Goal: Task Accomplishment & Management: Use online tool/utility

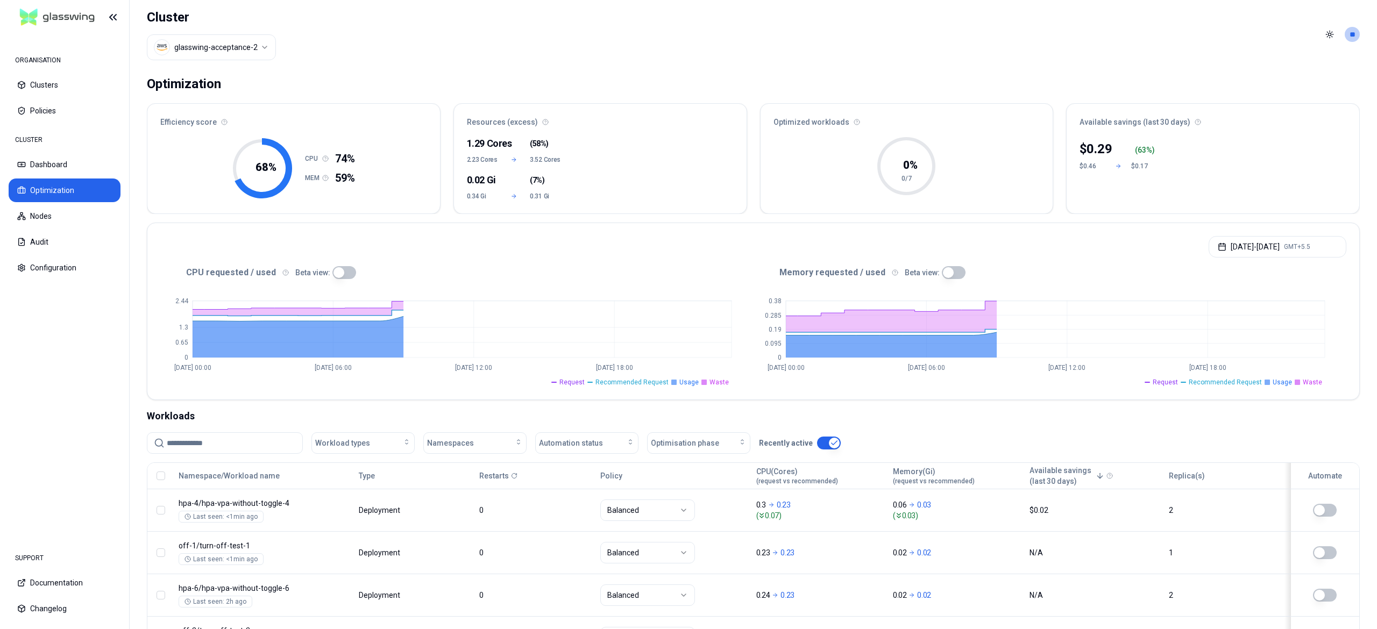
scroll to position [219, 0]
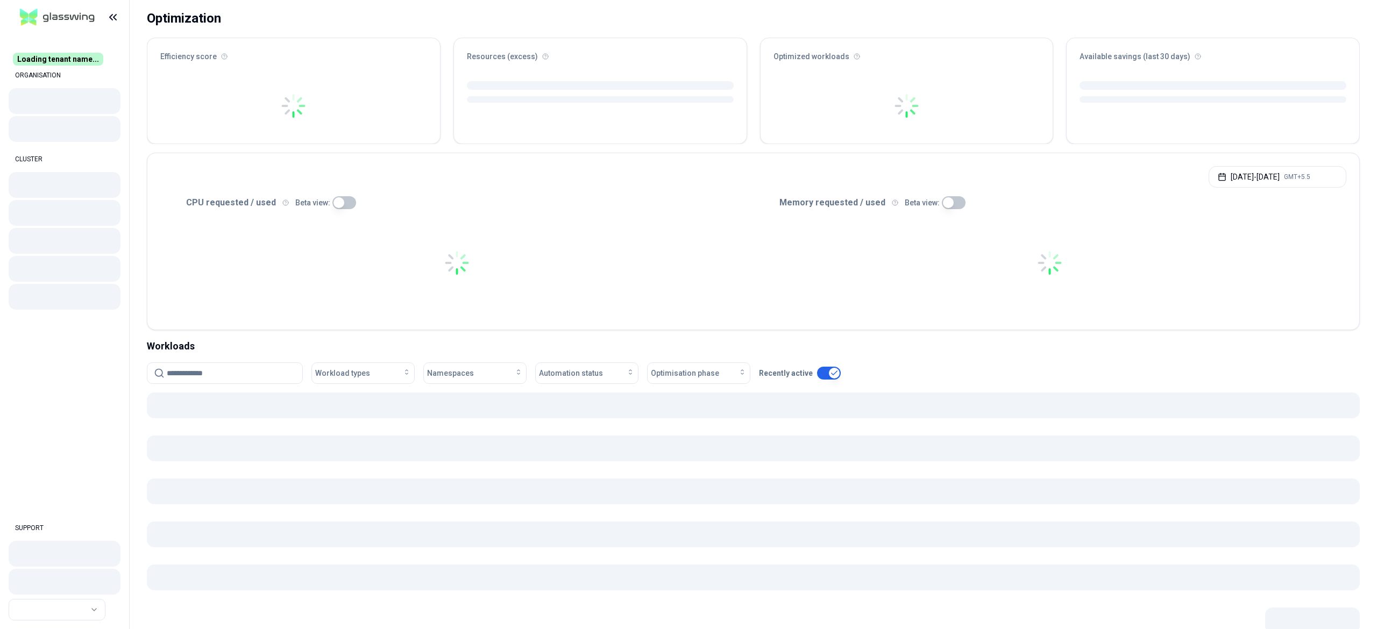
scroll to position [108, 0]
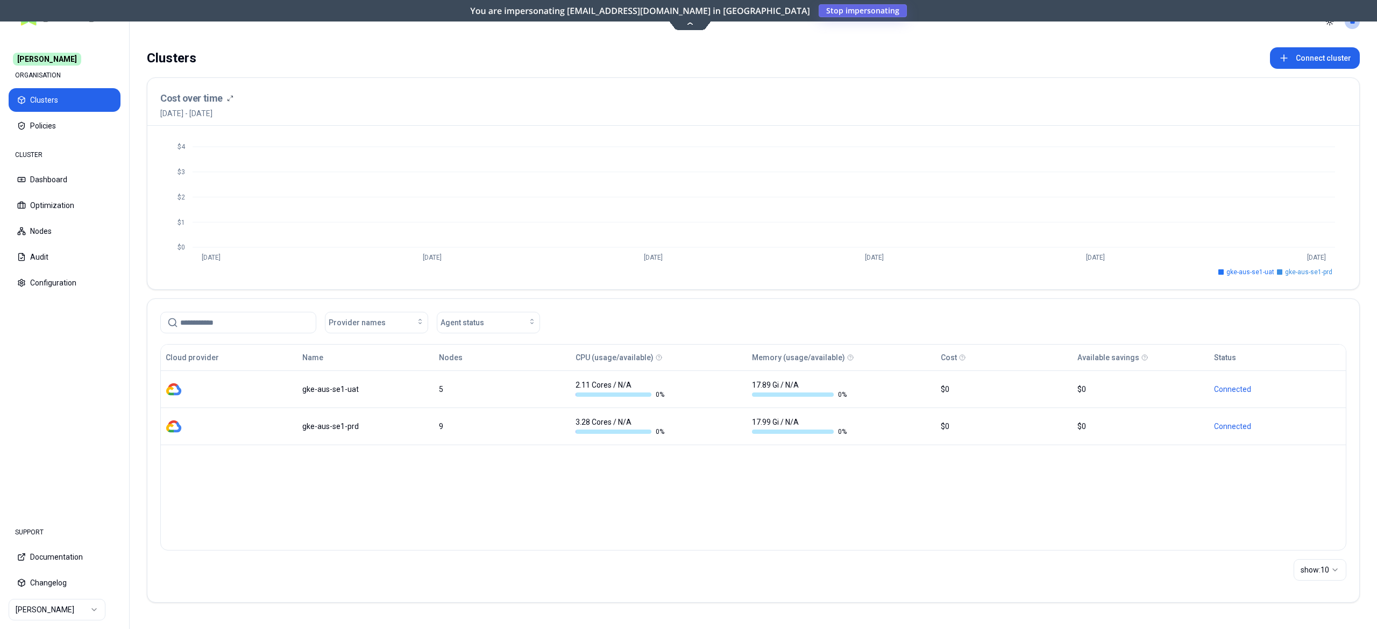
click at [0, 0] on span "Stop impersonating" at bounding box center [0, 0] width 0 height 0
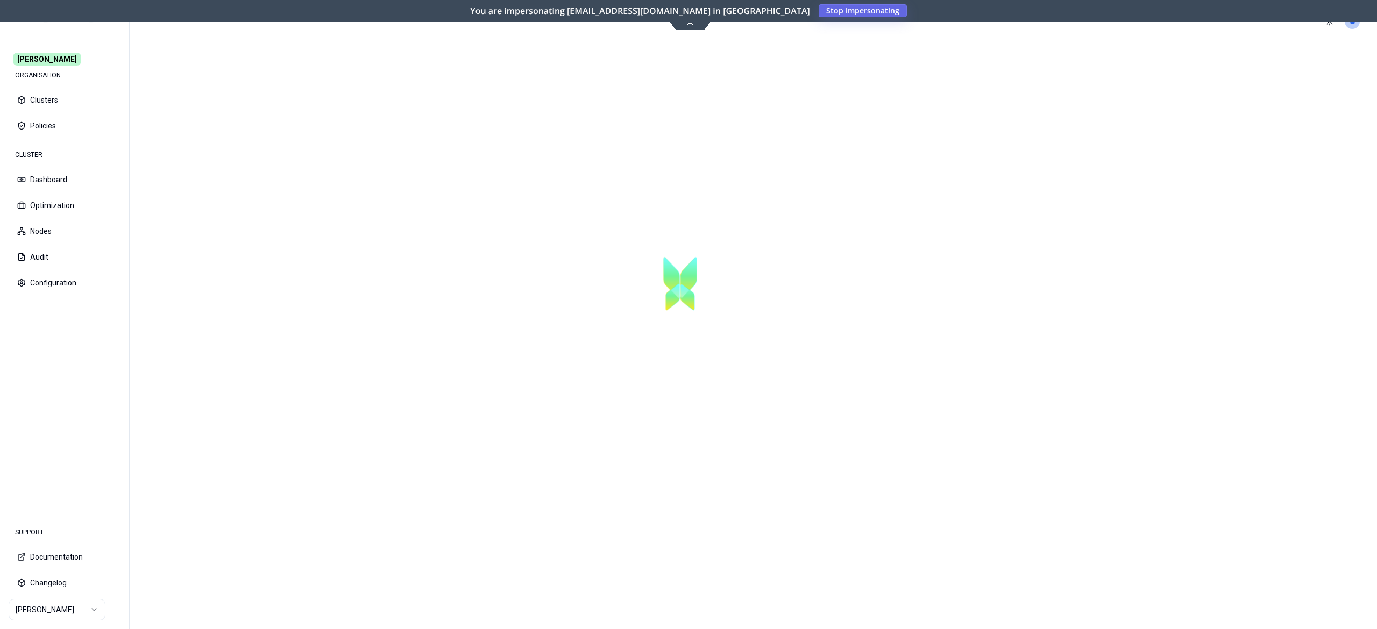
click at [0, 0] on span "Stop impersonating" at bounding box center [0, 0] width 0 height 0
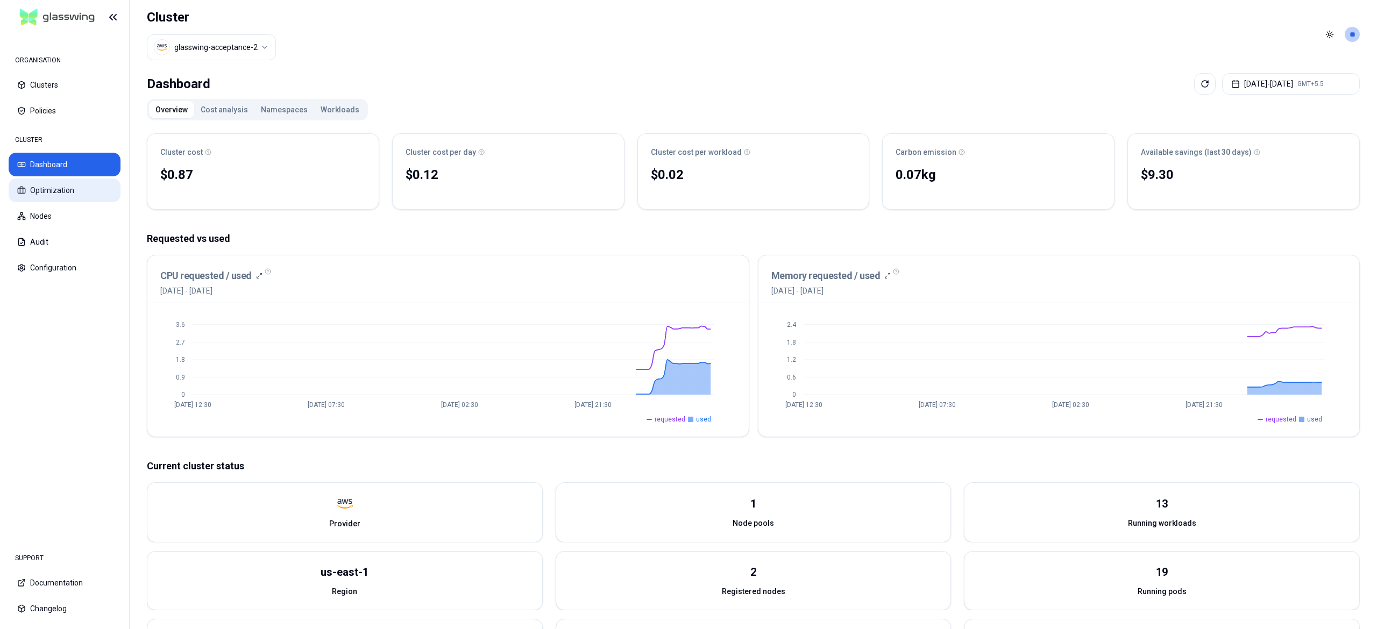
click at [77, 189] on button "Optimization" at bounding box center [65, 191] width 112 height 24
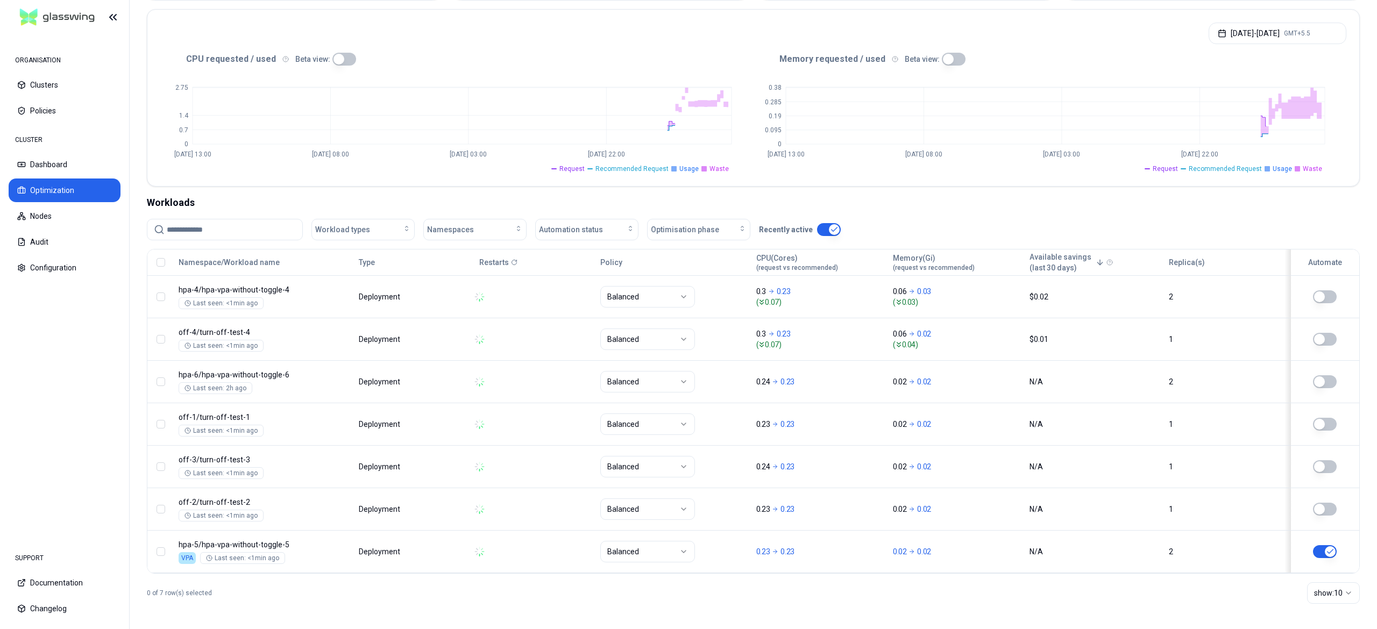
scroll to position [219, 0]
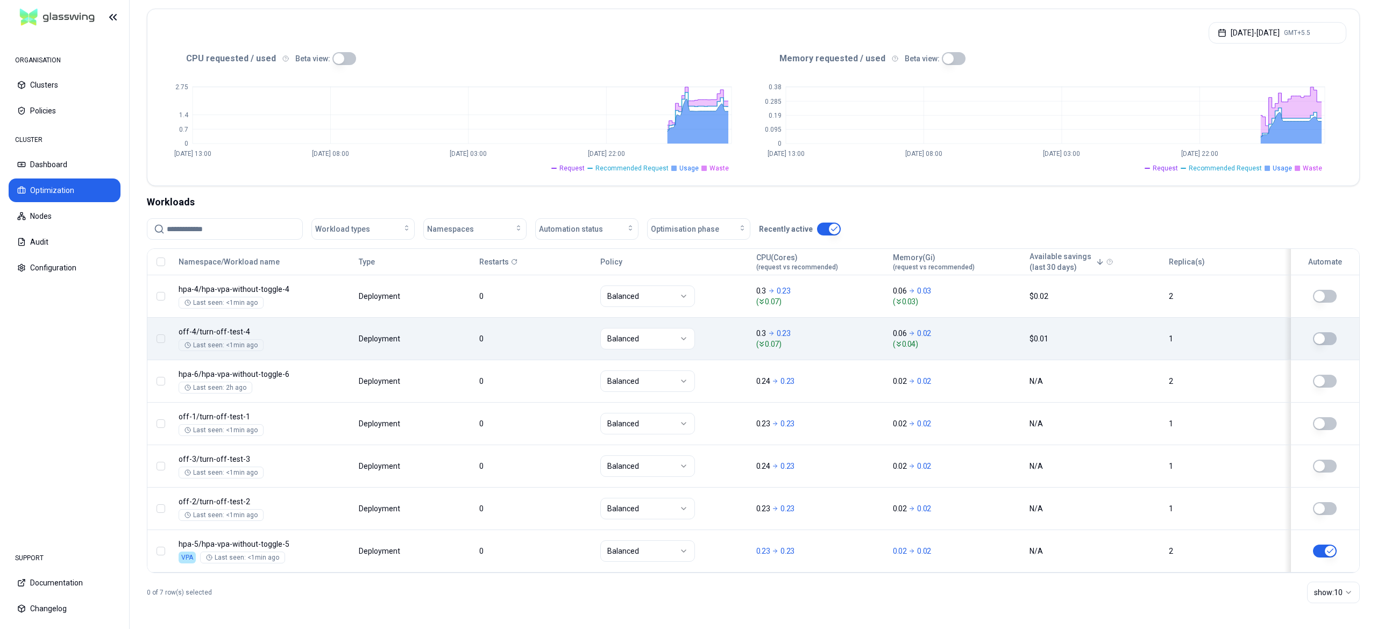
click at [1326, 335] on button "button" at bounding box center [1325, 338] width 24 height 13
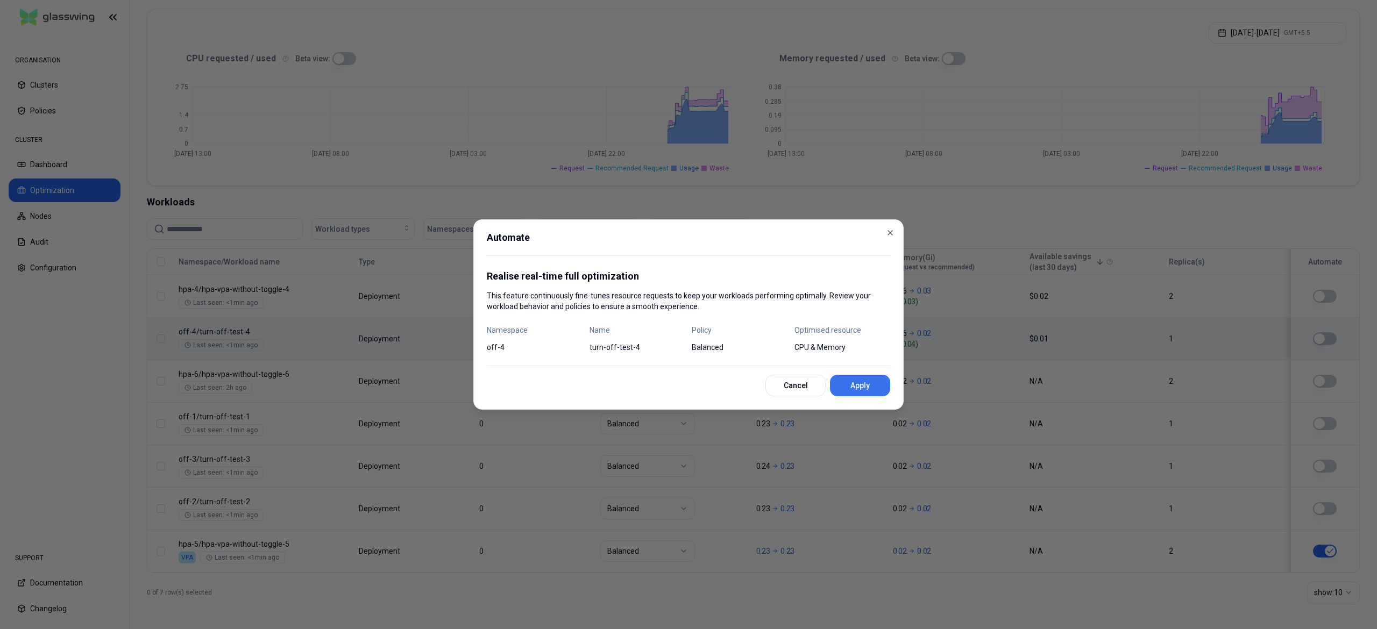
click at [848, 386] on button "Apply" at bounding box center [860, 386] width 60 height 22
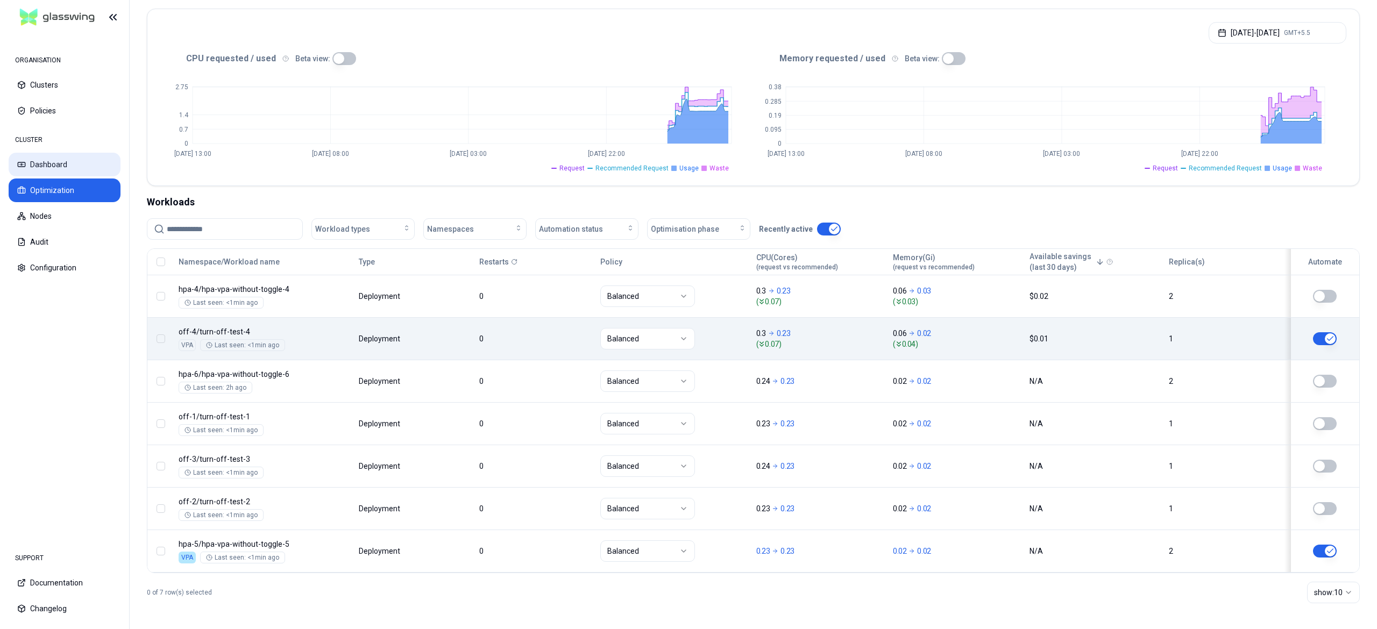
click at [50, 159] on button "Dashboard" at bounding box center [65, 165] width 112 height 24
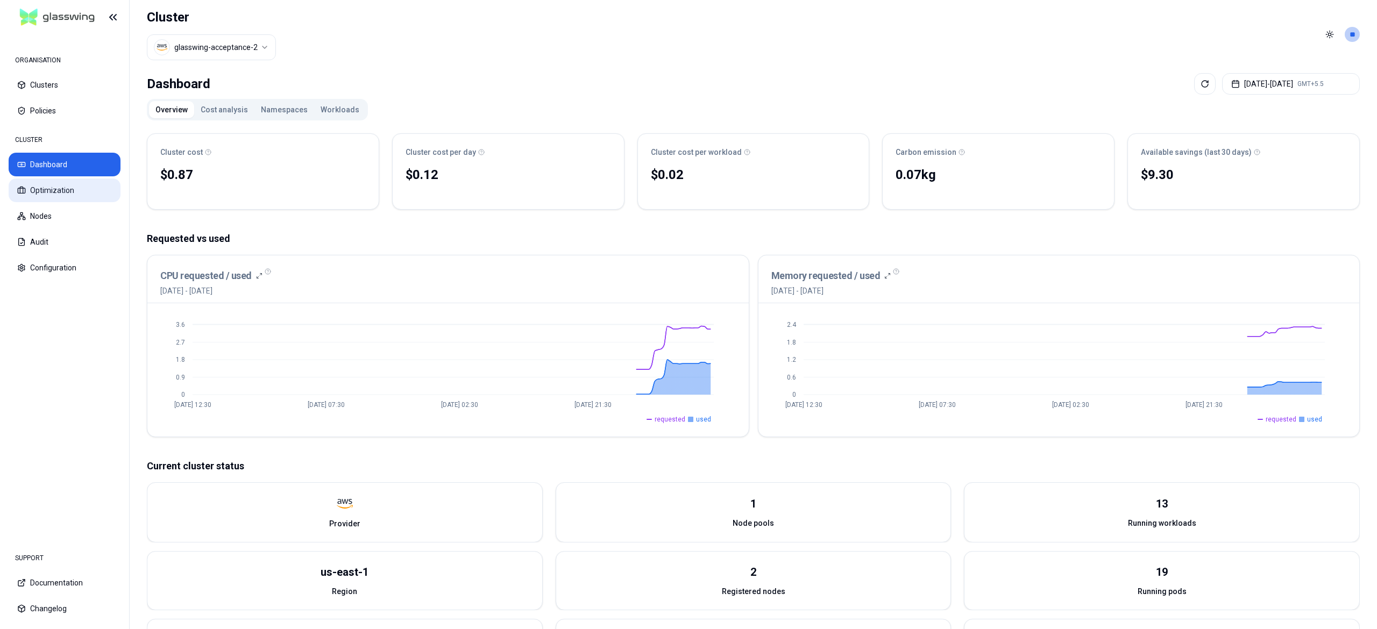
click at [85, 193] on button "Optimization" at bounding box center [65, 191] width 112 height 24
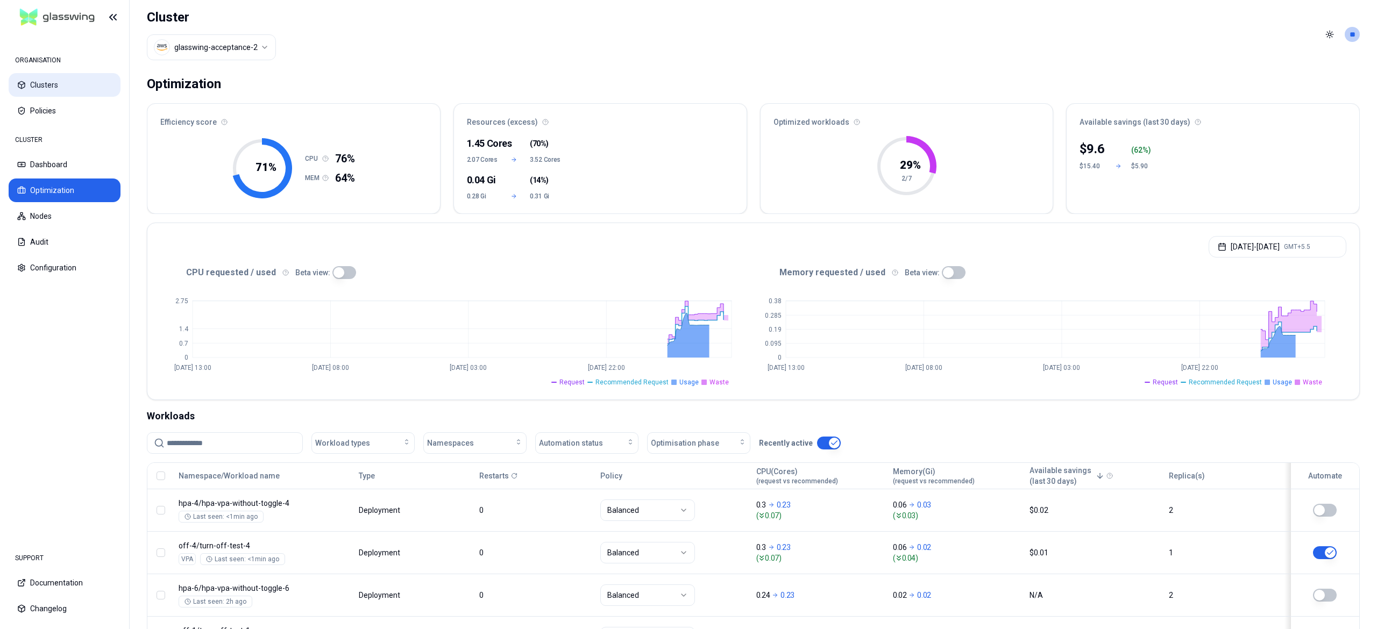
click at [48, 87] on button "Clusters" at bounding box center [65, 85] width 112 height 24
click at [71, 228] on div "CLUSTER Dashboard Optimization Nodes Audit Configuration" at bounding box center [65, 204] width 112 height 151
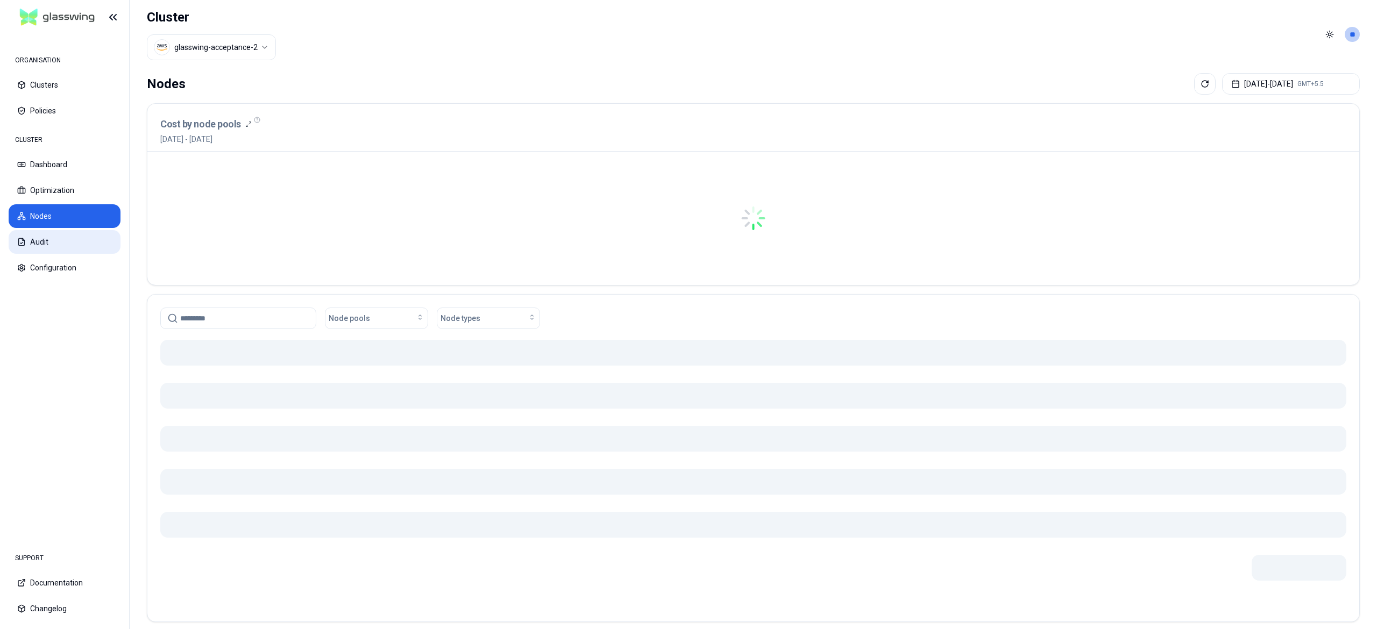
click at [79, 245] on button "Audit" at bounding box center [65, 242] width 112 height 24
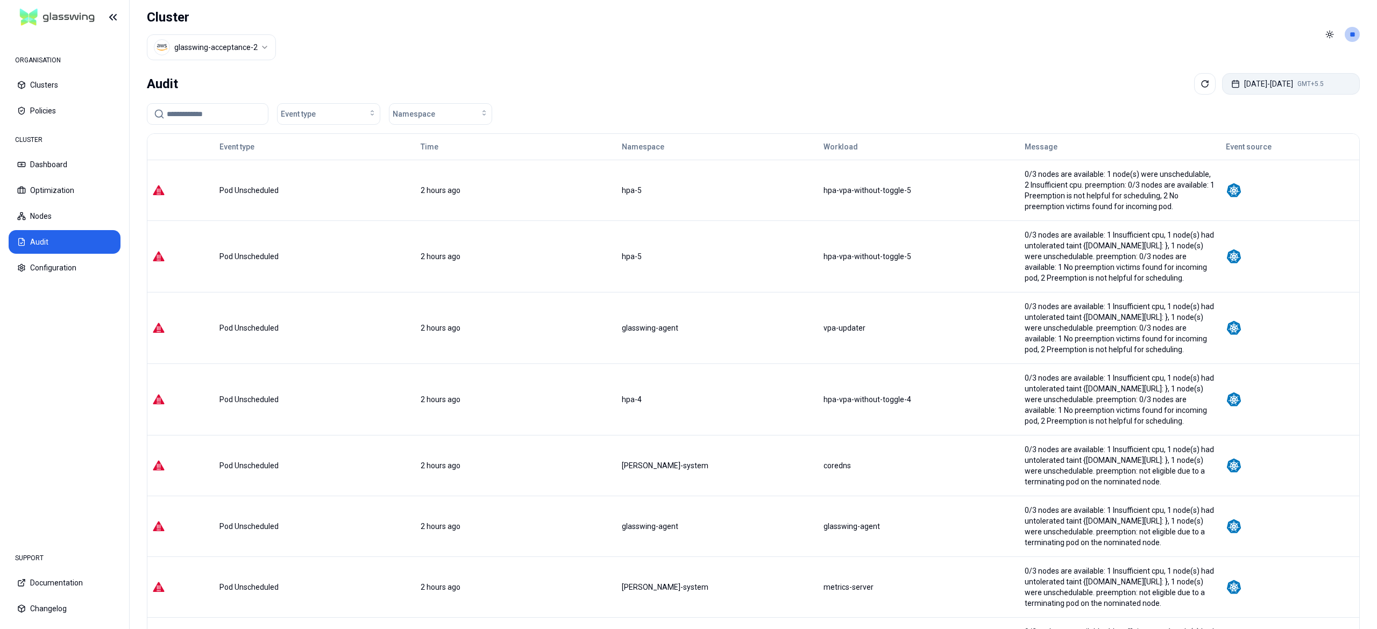
click at [1291, 87] on button "Sep 16, 2025 - Sep 23, 2025 GMT+5.5" at bounding box center [1291, 84] width 138 height 22
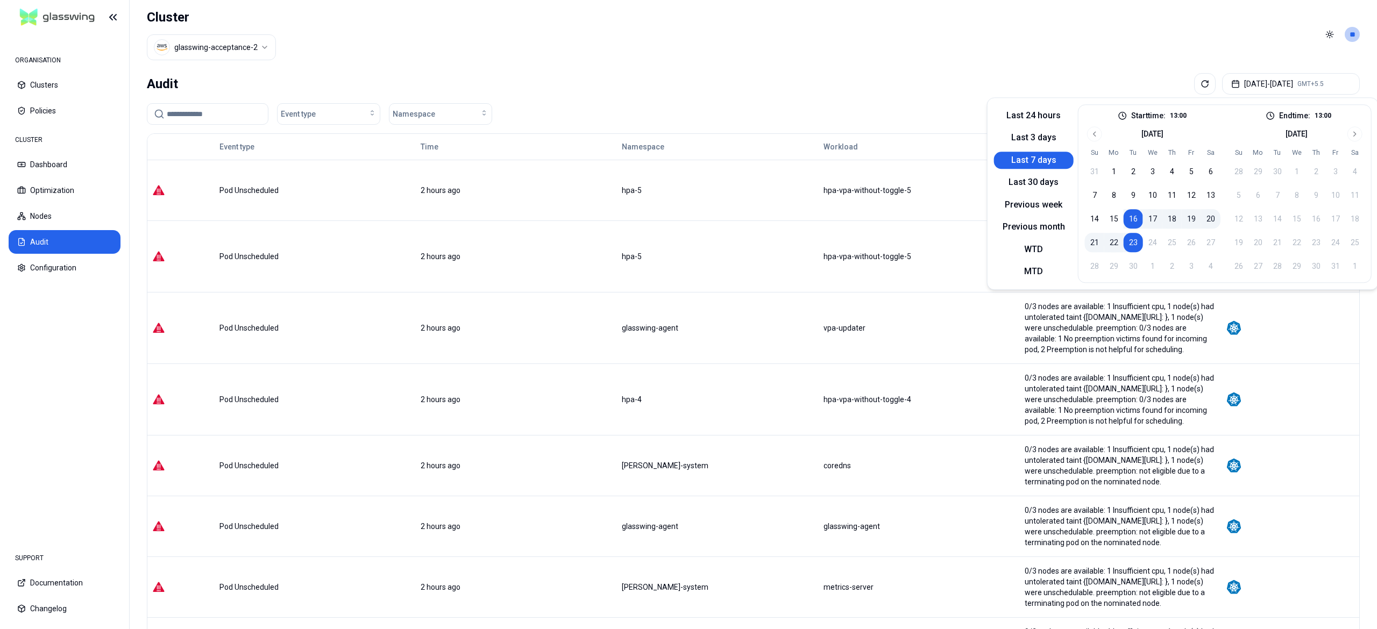
click at [1130, 237] on button "23" at bounding box center [1133, 242] width 19 height 19
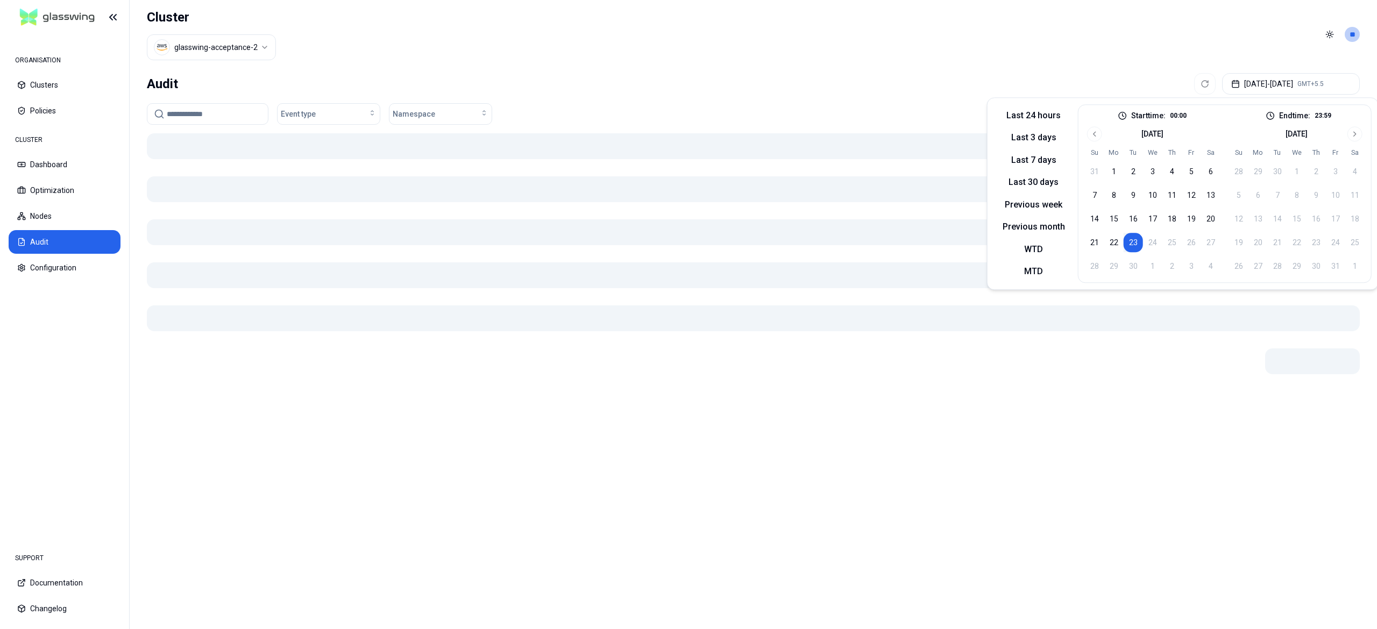
click at [839, 93] on div "Audit Sep 23, 2025 - Sep 23, 2025 GMT+5.5" at bounding box center [753, 84] width 1213 height 22
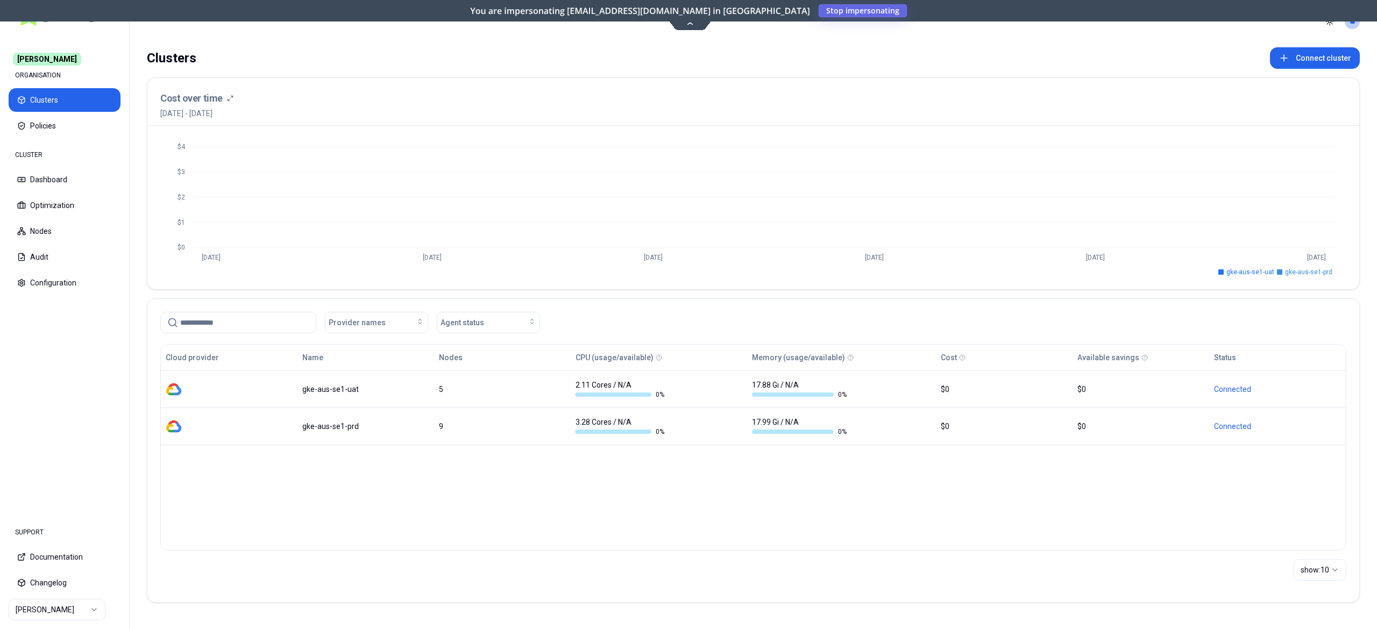
click at [823, 4] on button "Stop impersonating" at bounding box center [863, 10] width 88 height 13
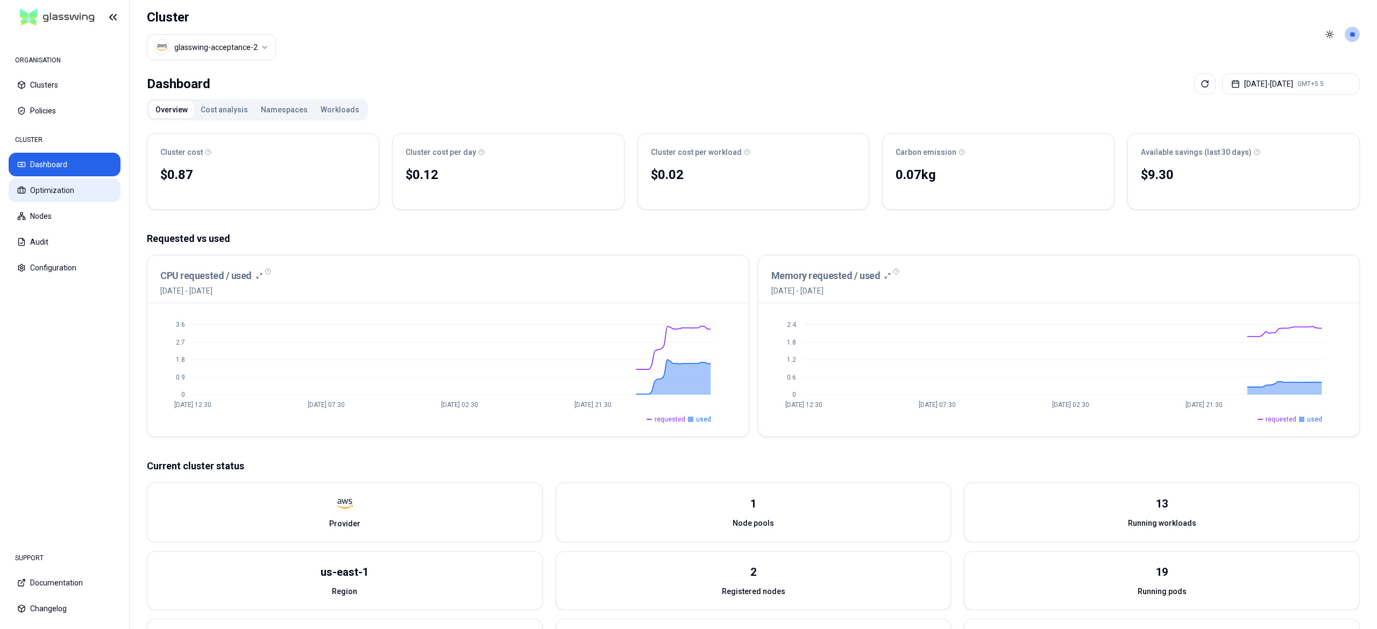
click at [48, 194] on button "Optimization" at bounding box center [65, 191] width 112 height 24
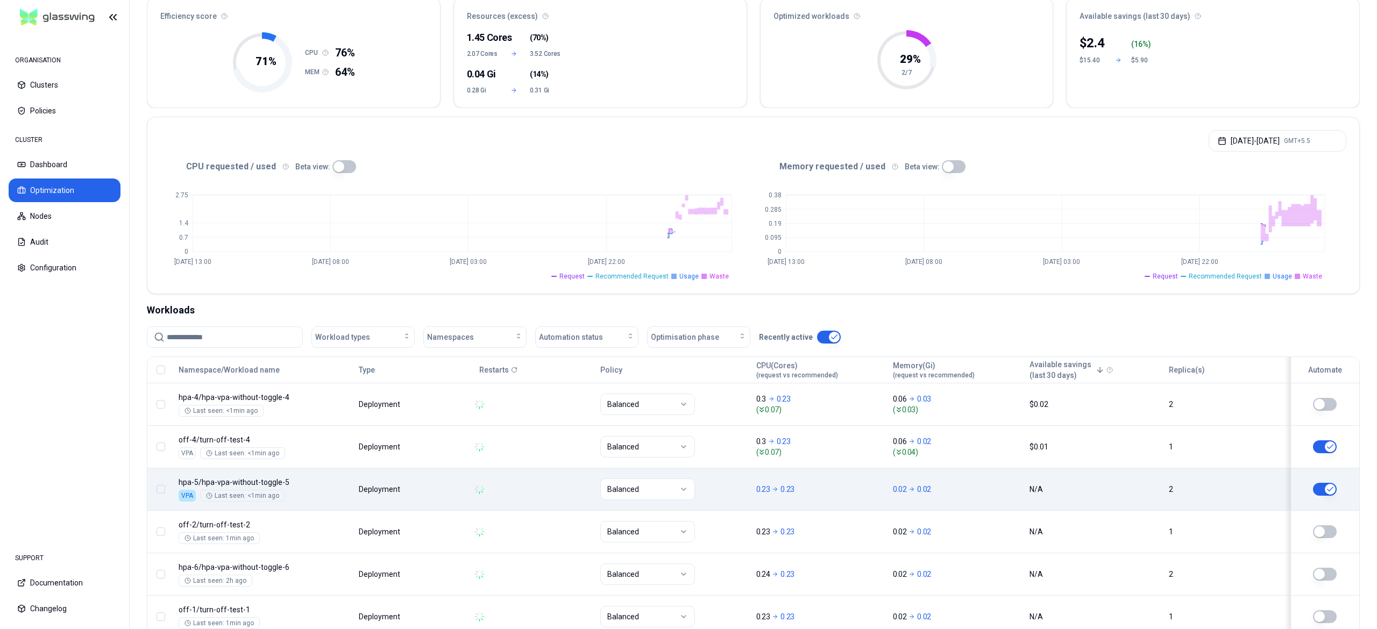
scroll to position [215, 0]
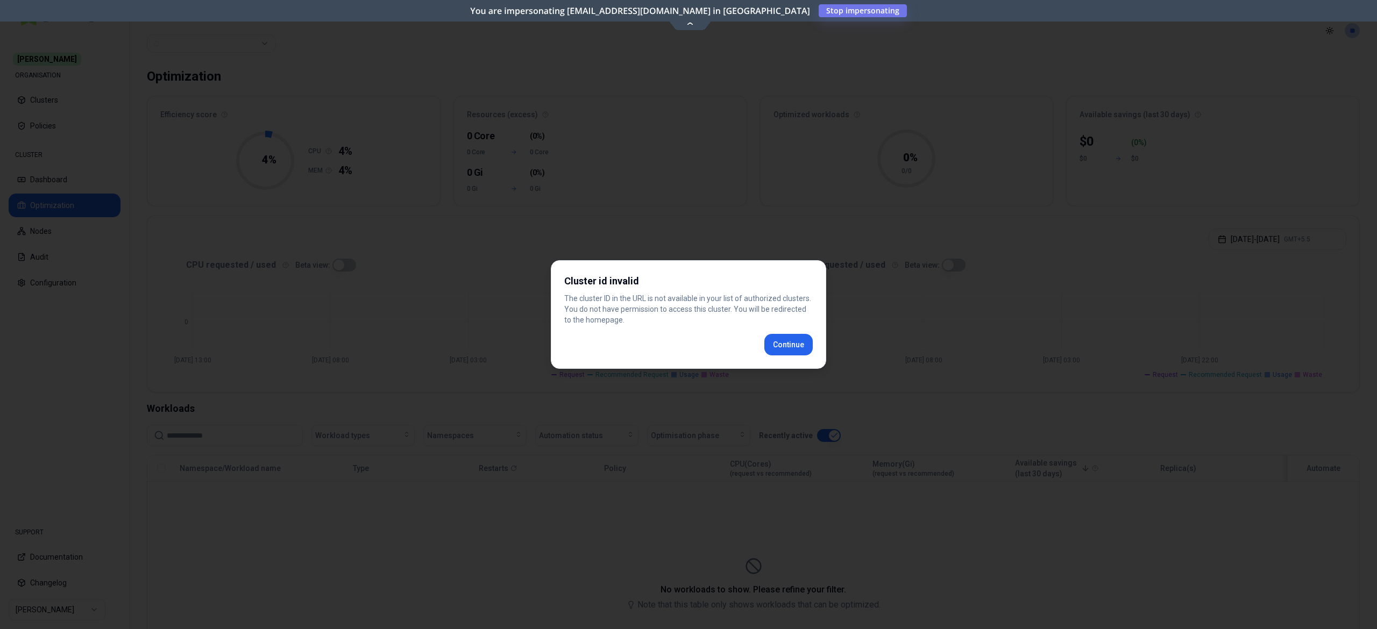
click at [814, 15] on div at bounding box center [688, 314] width 1377 height 629
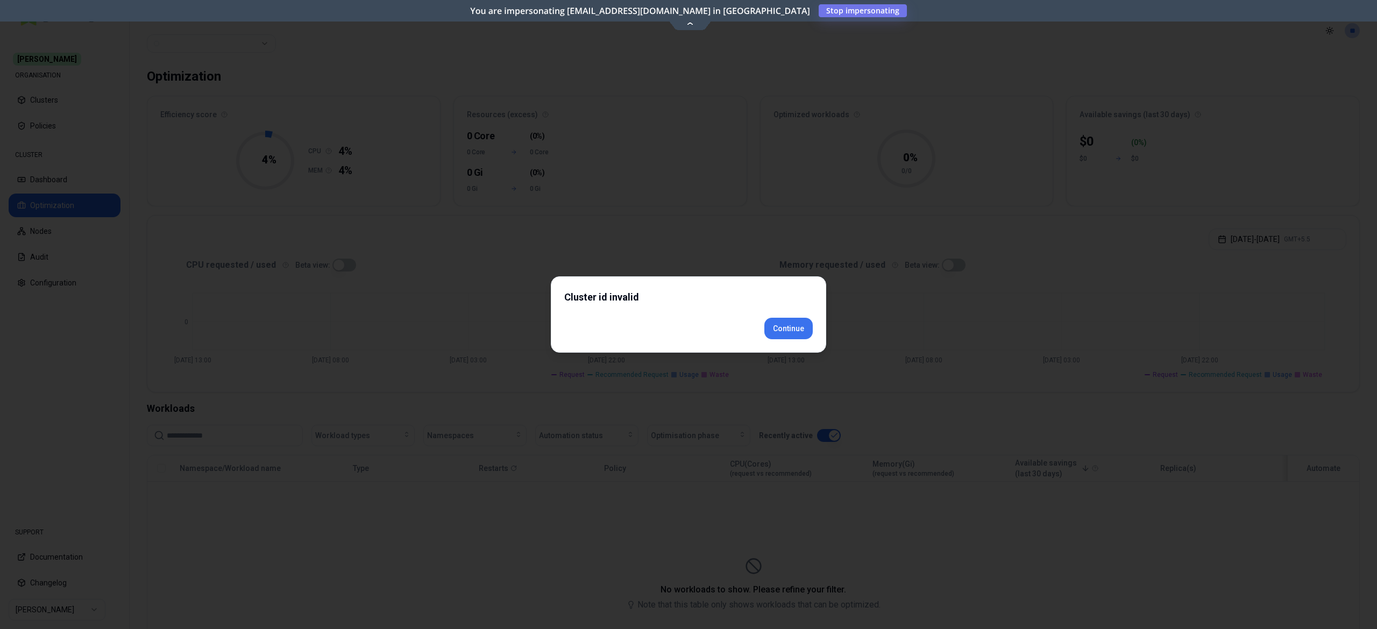
click at [782, 350] on div "Cluster id invalid Continue" at bounding box center [688, 314] width 275 height 76
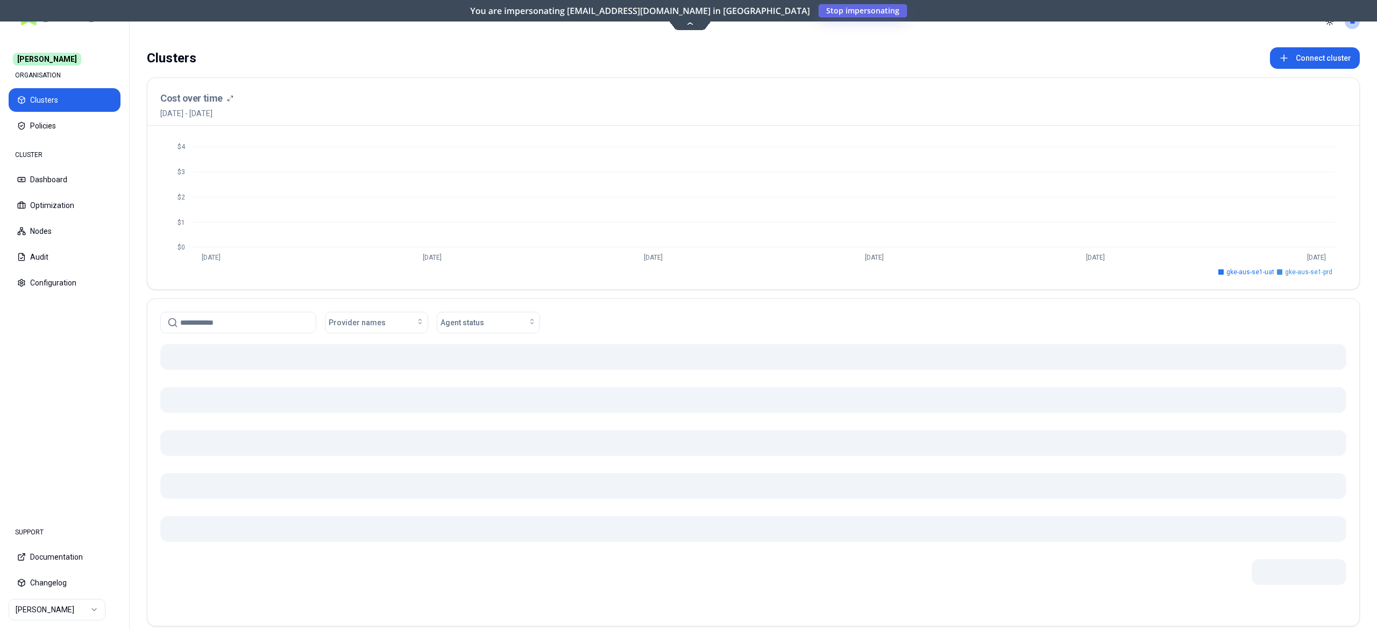
click at [0, 0] on span "Stop impersonating" at bounding box center [0, 0] width 0 height 0
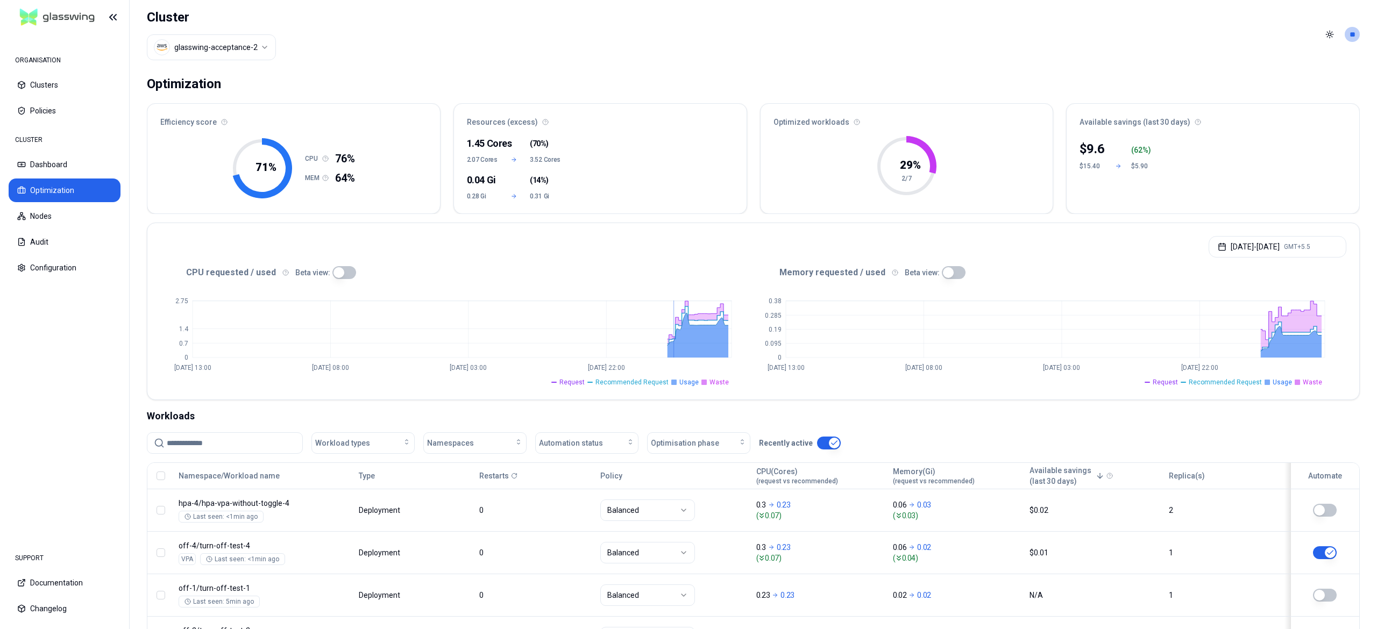
scroll to position [215, 0]
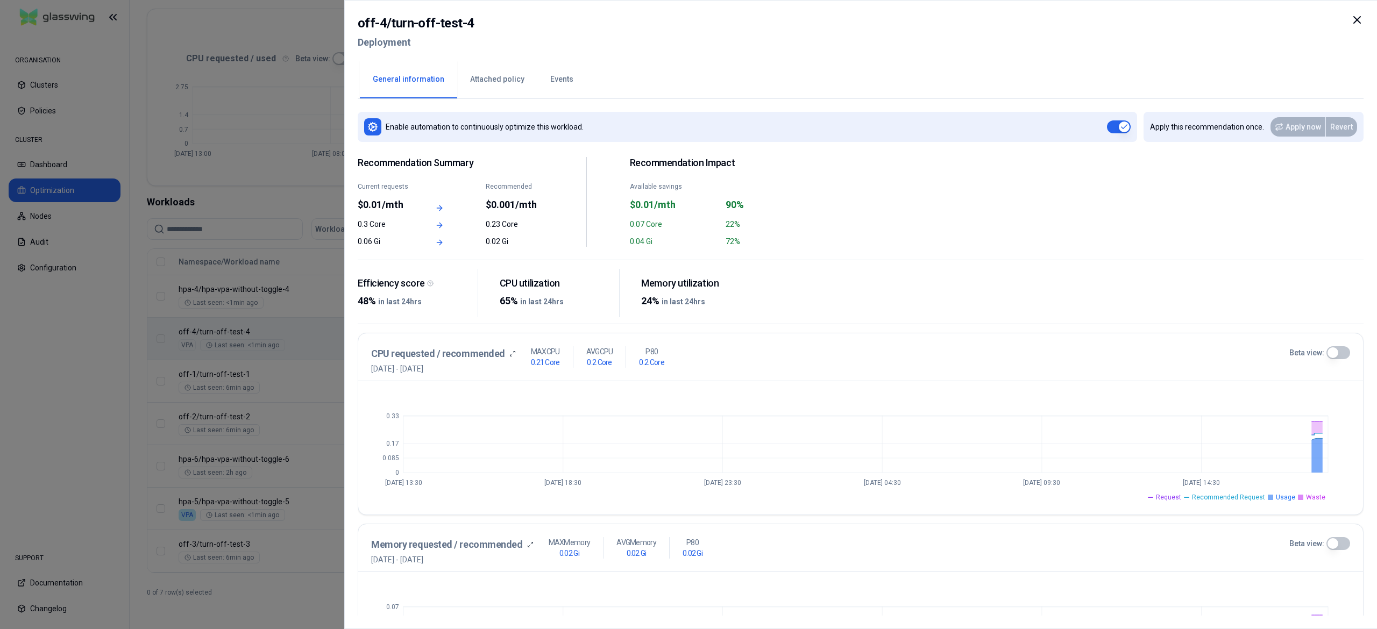
click at [562, 87] on button "Events" at bounding box center [561, 80] width 49 height 38
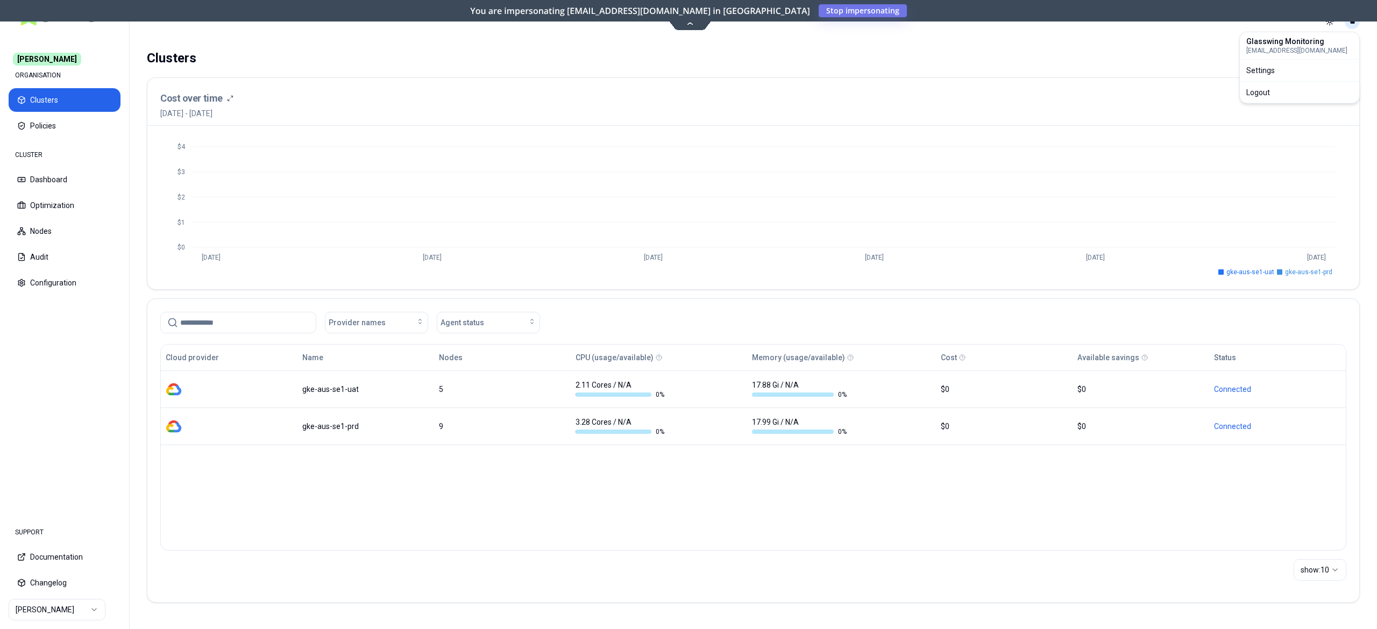
click at [1349, 27] on html "Carma ORGANISATION Clusters Policies CLUSTER Dashboard Optimization Nodes Audit…" at bounding box center [688, 314] width 1377 height 629
click at [1258, 85] on div "Logout" at bounding box center [1299, 92] width 115 height 17
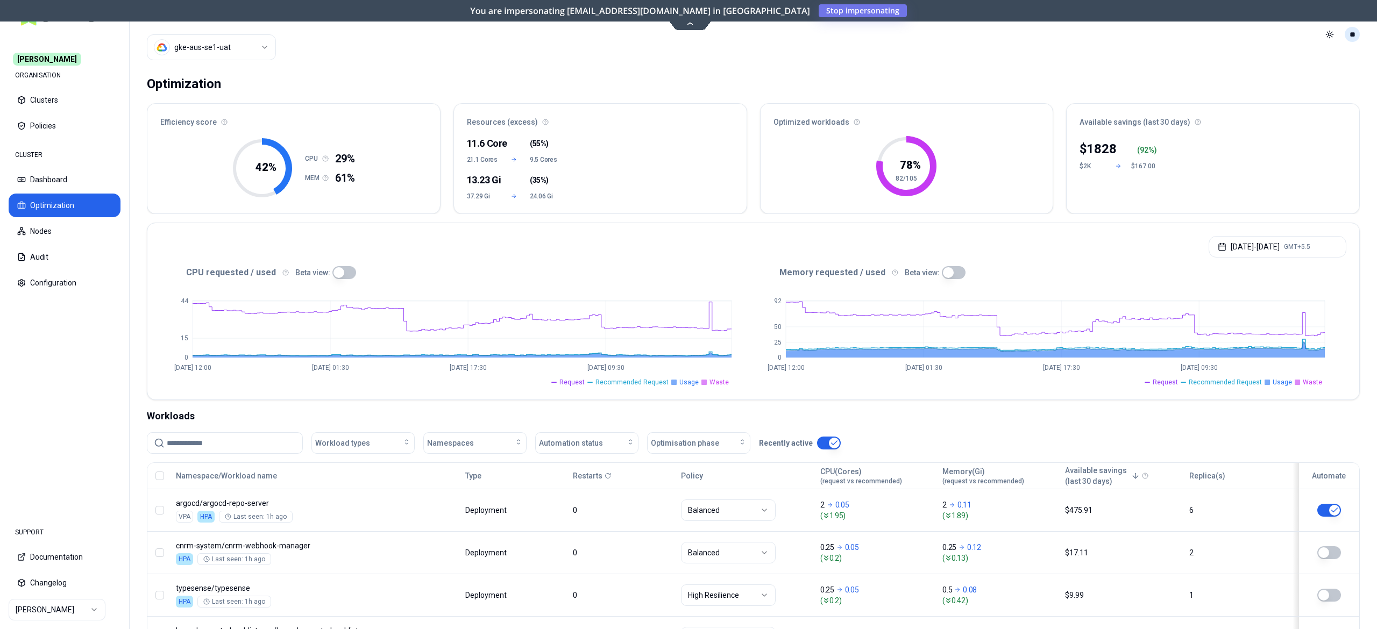
click at [1347, 32] on html "Carma ORGANISATION Clusters Policies CLUSTER Dashboard Optimization Nodes Audit…" at bounding box center [688, 314] width 1377 height 629
drag, startPoint x: 1283, startPoint y: 107, endPoint x: 1192, endPoint y: 133, distance: 94.6
click at [1279, 111] on div "Logout" at bounding box center [1299, 105] width 115 height 17
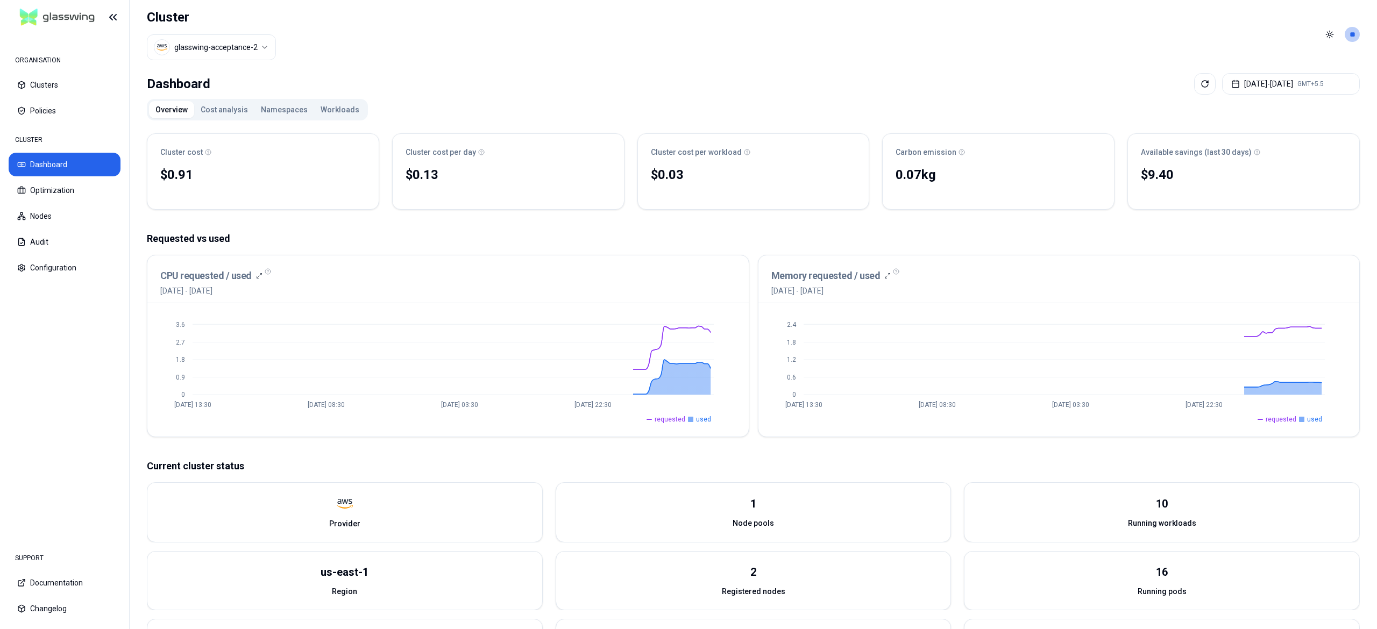
click at [325, 109] on button "Workloads" at bounding box center [340, 109] width 52 height 17
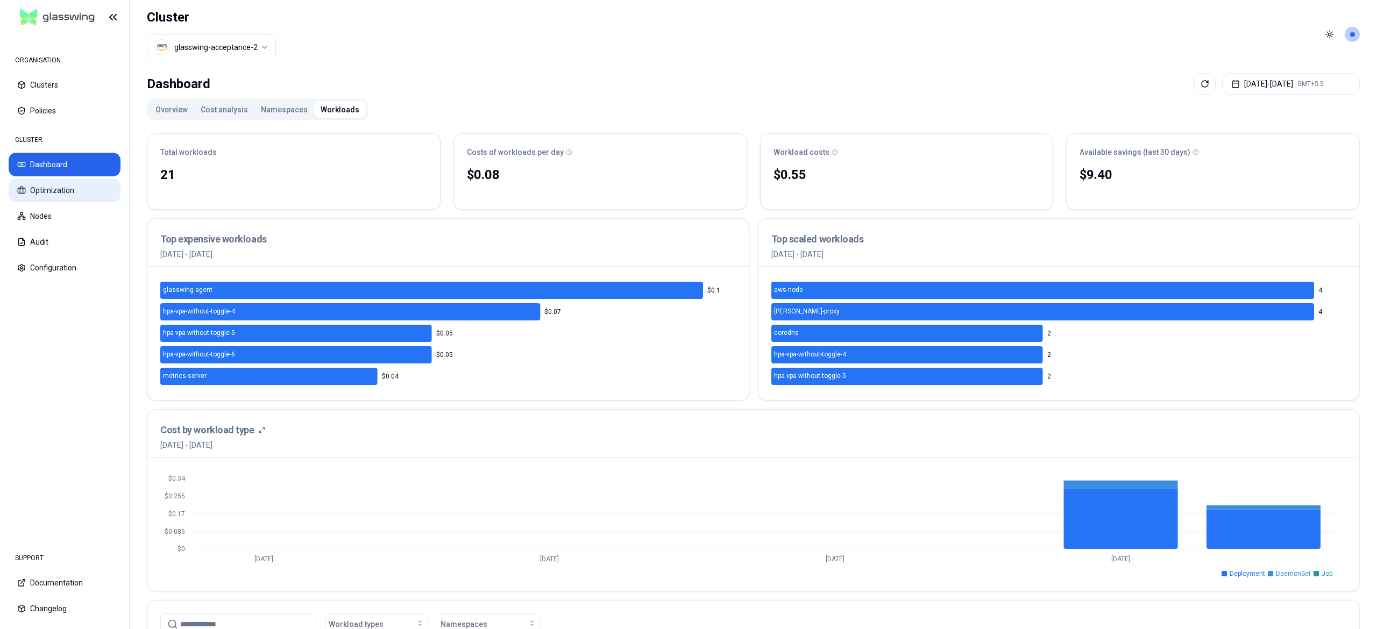
click at [78, 191] on button "Optimization" at bounding box center [65, 191] width 112 height 24
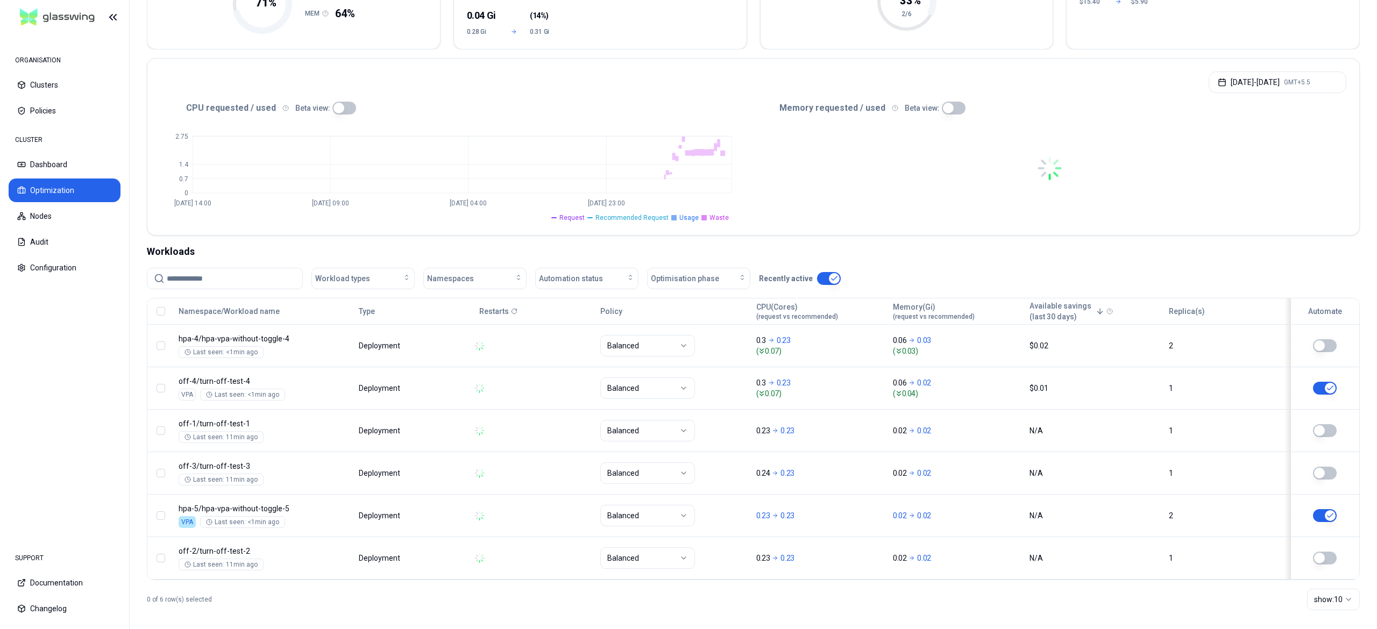
scroll to position [176, 0]
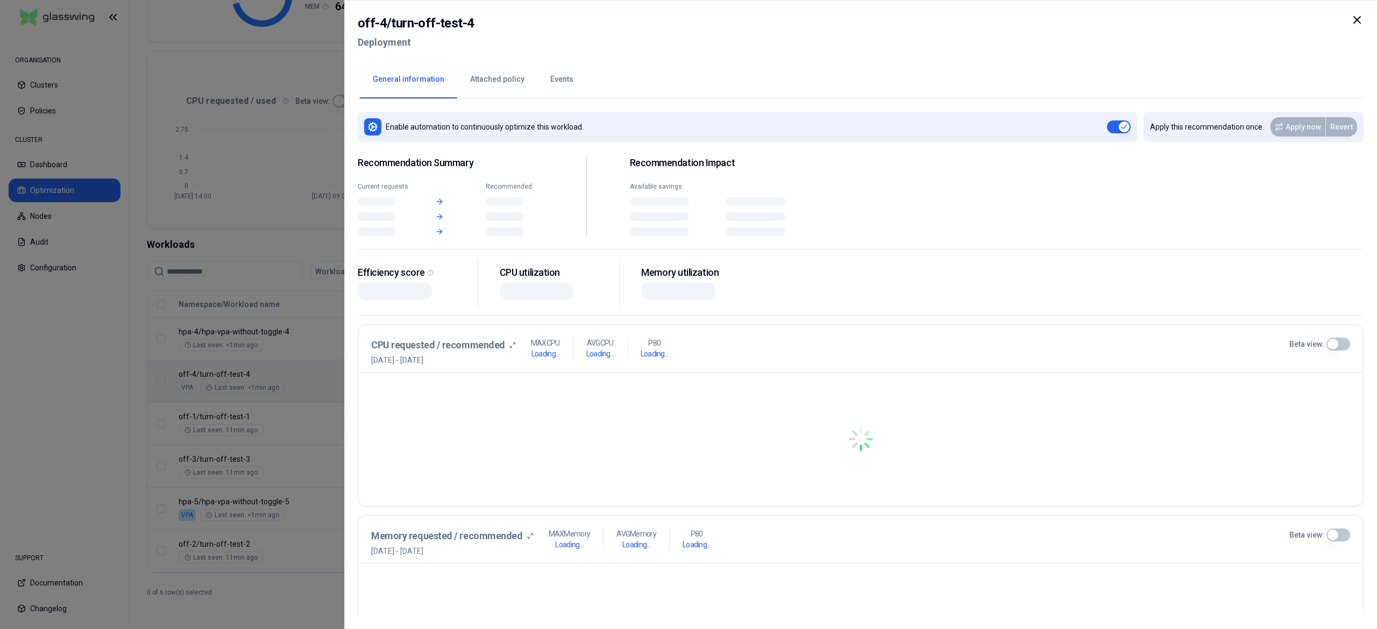
click at [280, 364] on body "ORGANISATION Clusters Policies CLUSTER Dashboard Optimization Nodes Audit Confi…" at bounding box center [688, 314] width 1377 height 629
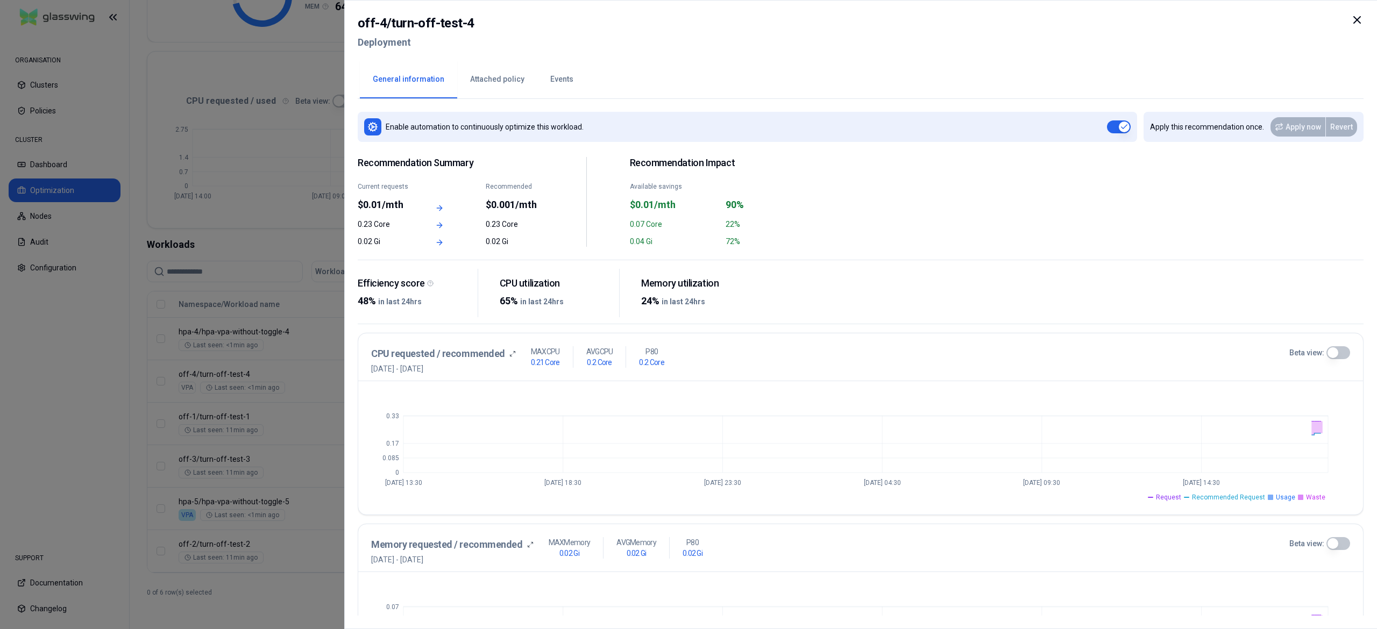
click at [564, 81] on button "Events" at bounding box center [561, 80] width 49 height 38
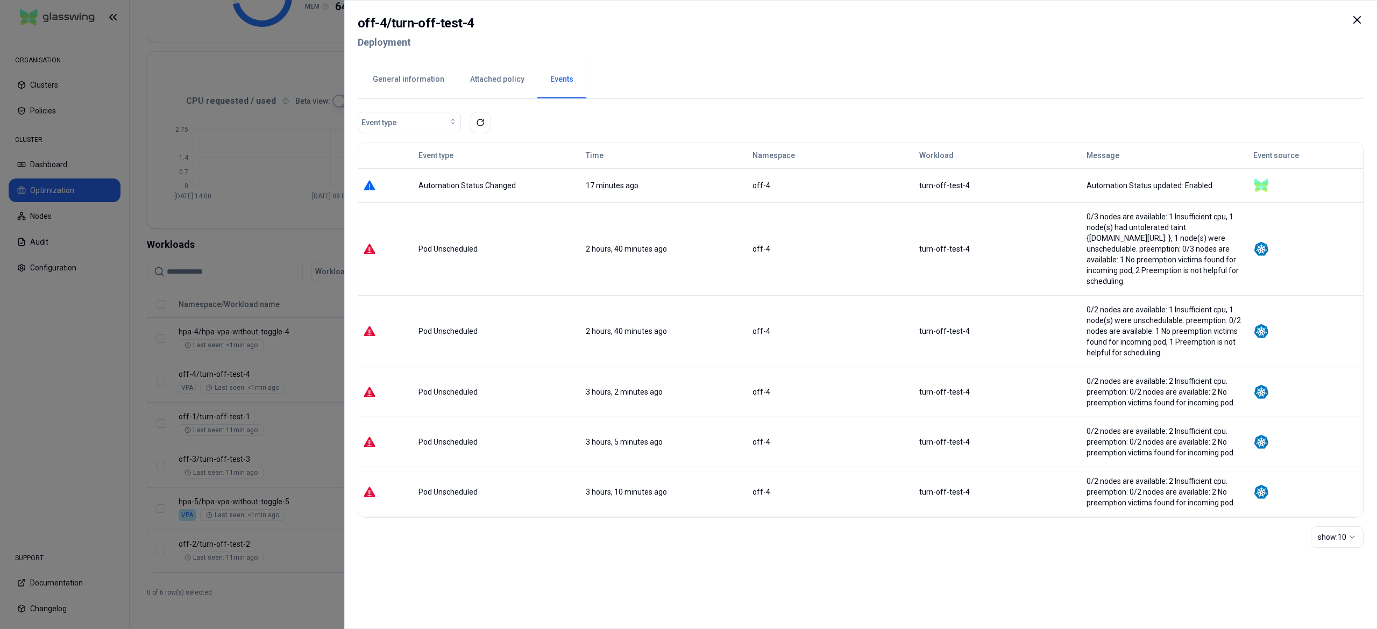
click at [291, 452] on div at bounding box center [688, 314] width 1377 height 629
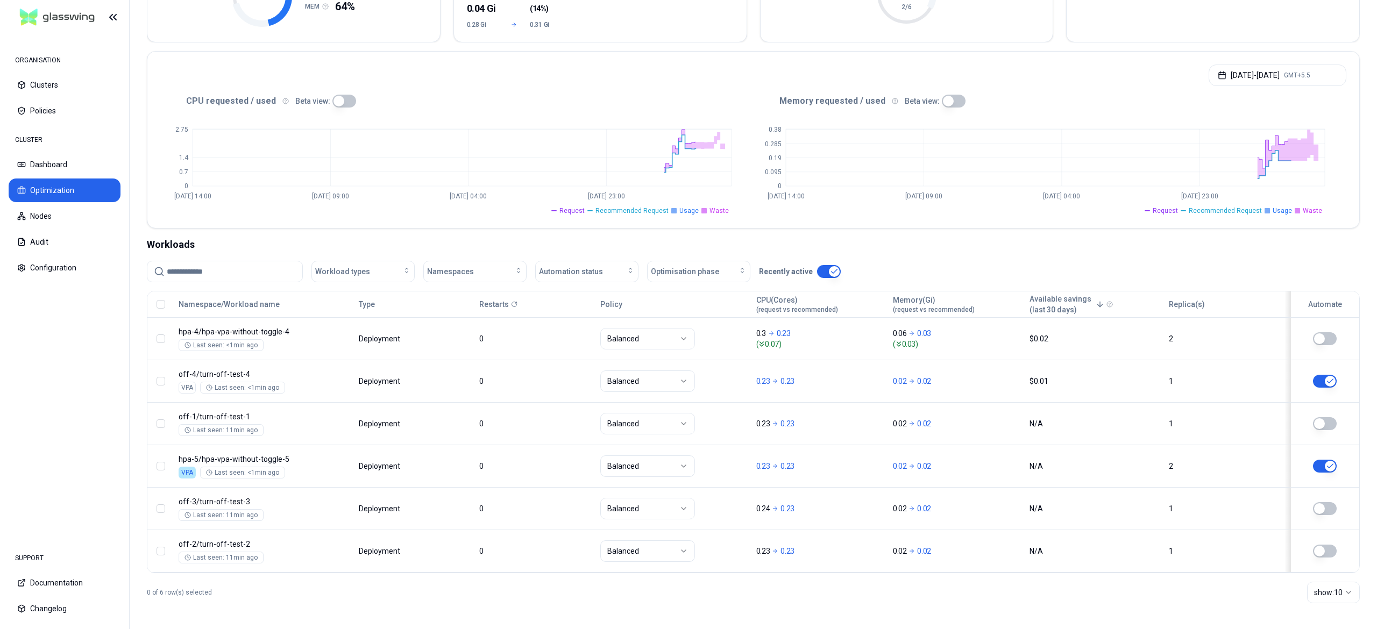
scroll to position [176, 0]
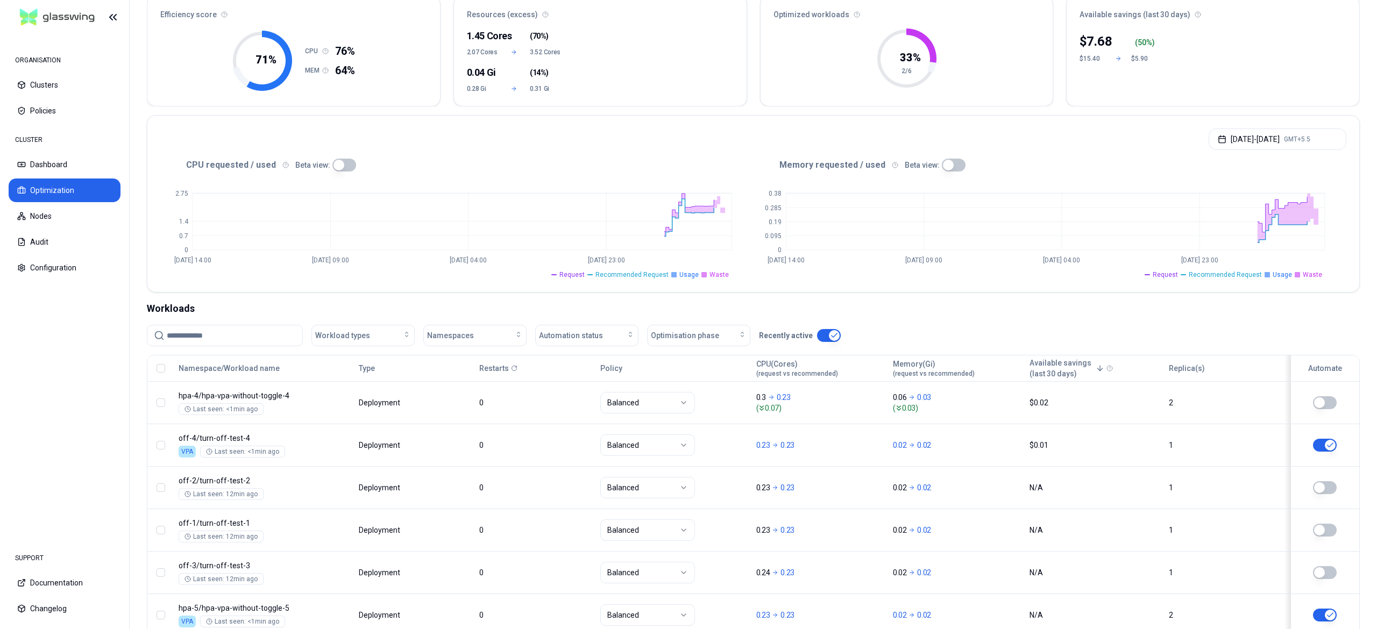
scroll to position [176, 0]
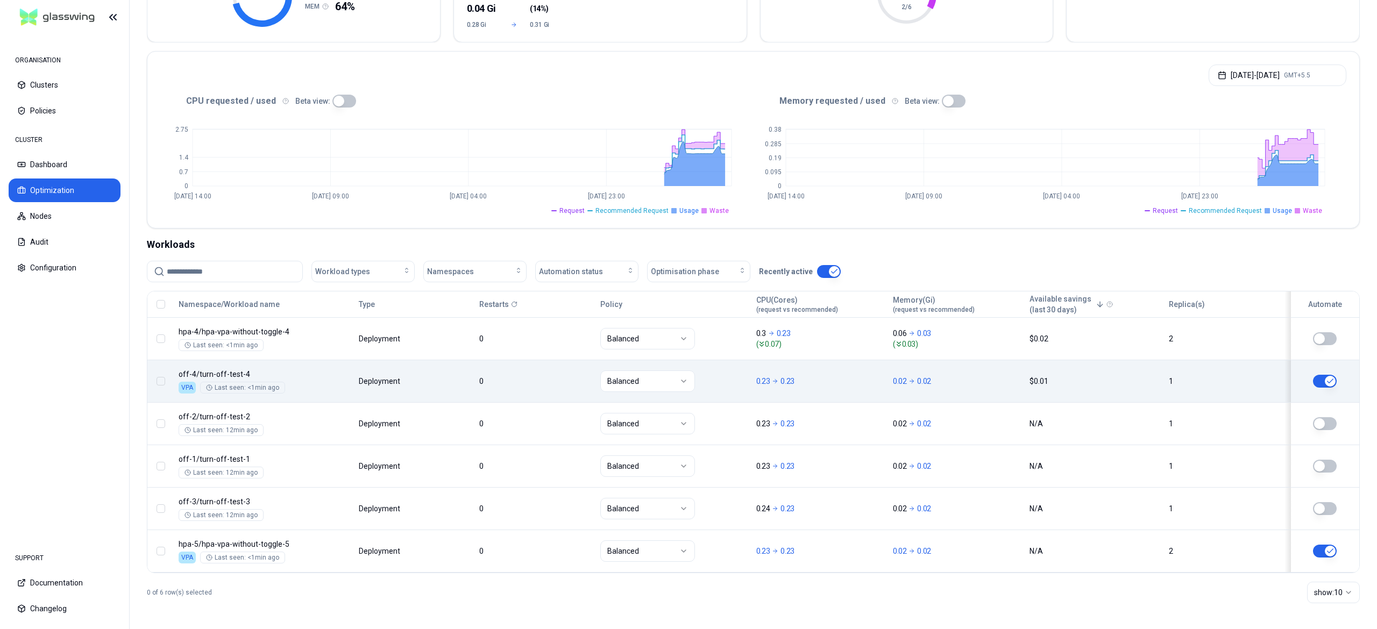
click at [1325, 375] on button "button" at bounding box center [1325, 381] width 24 height 13
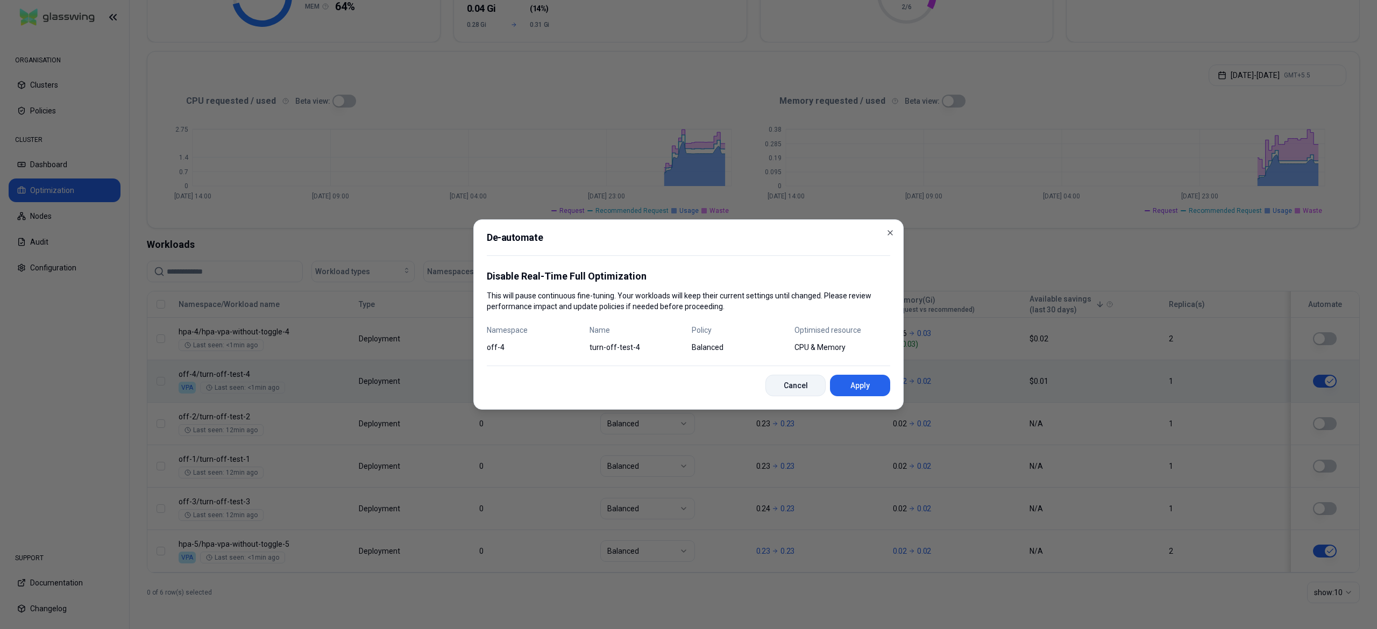
click at [784, 382] on button "Cancel" at bounding box center [795, 386] width 60 height 22
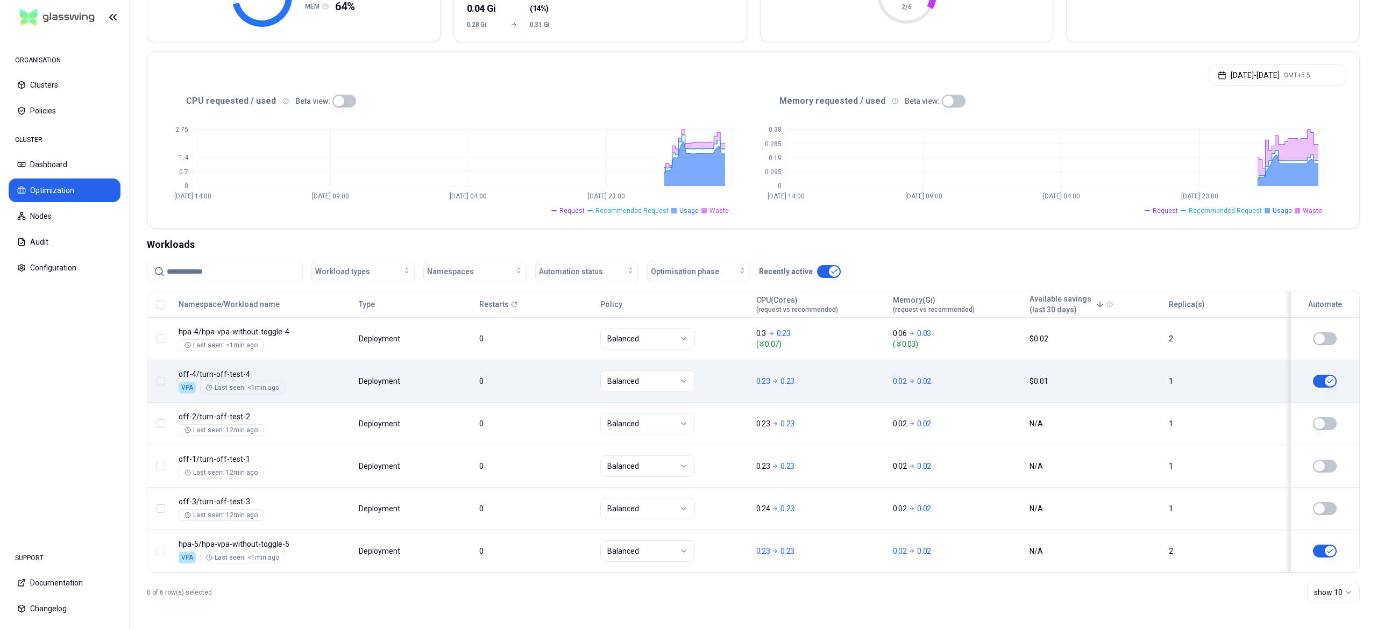
click at [1316, 375] on button "button" at bounding box center [1325, 381] width 24 height 13
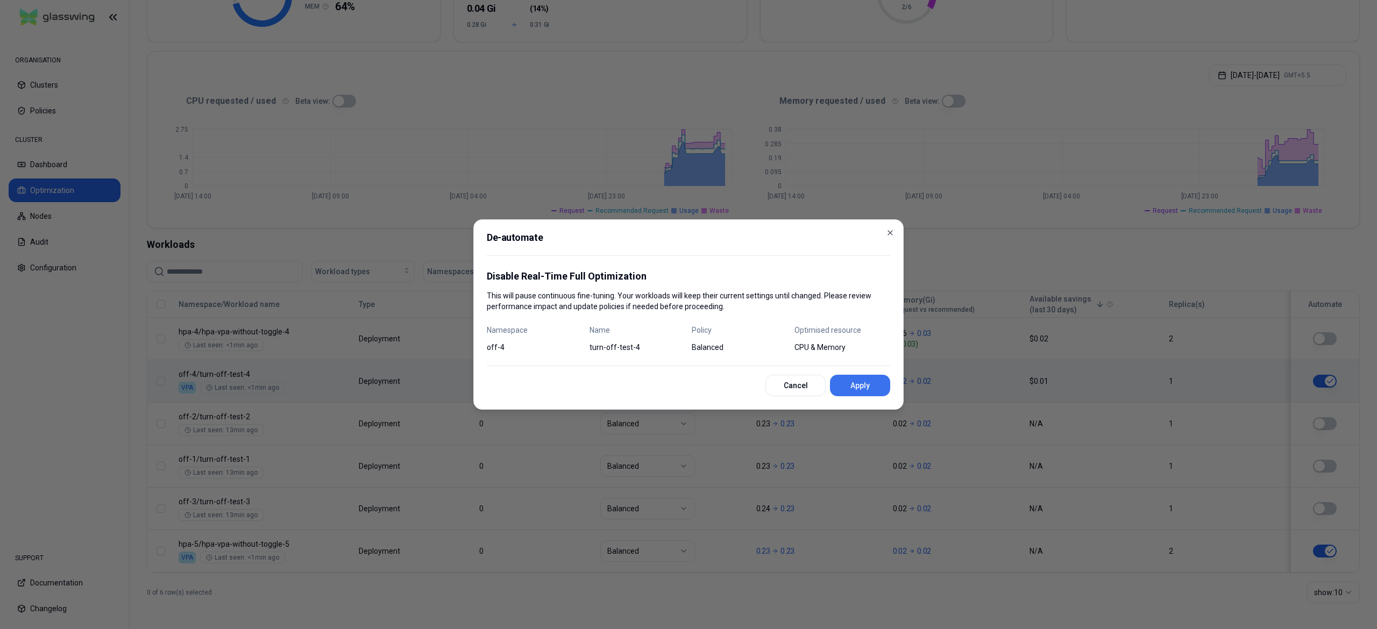
click at [857, 388] on button "Apply" at bounding box center [860, 386] width 60 height 22
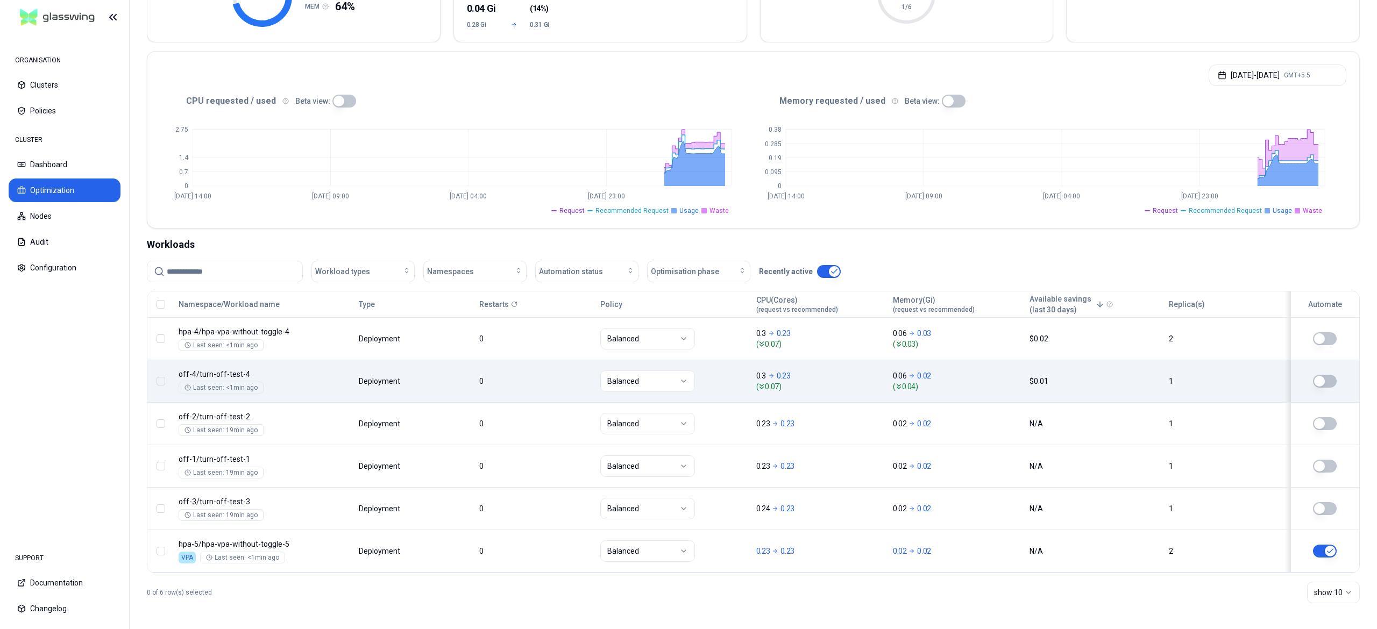
click at [537, 386] on body "ORGANISATION Clusters Policies CLUSTER Dashboard Optimization Nodes Audit Confi…" at bounding box center [688, 314] width 1377 height 629
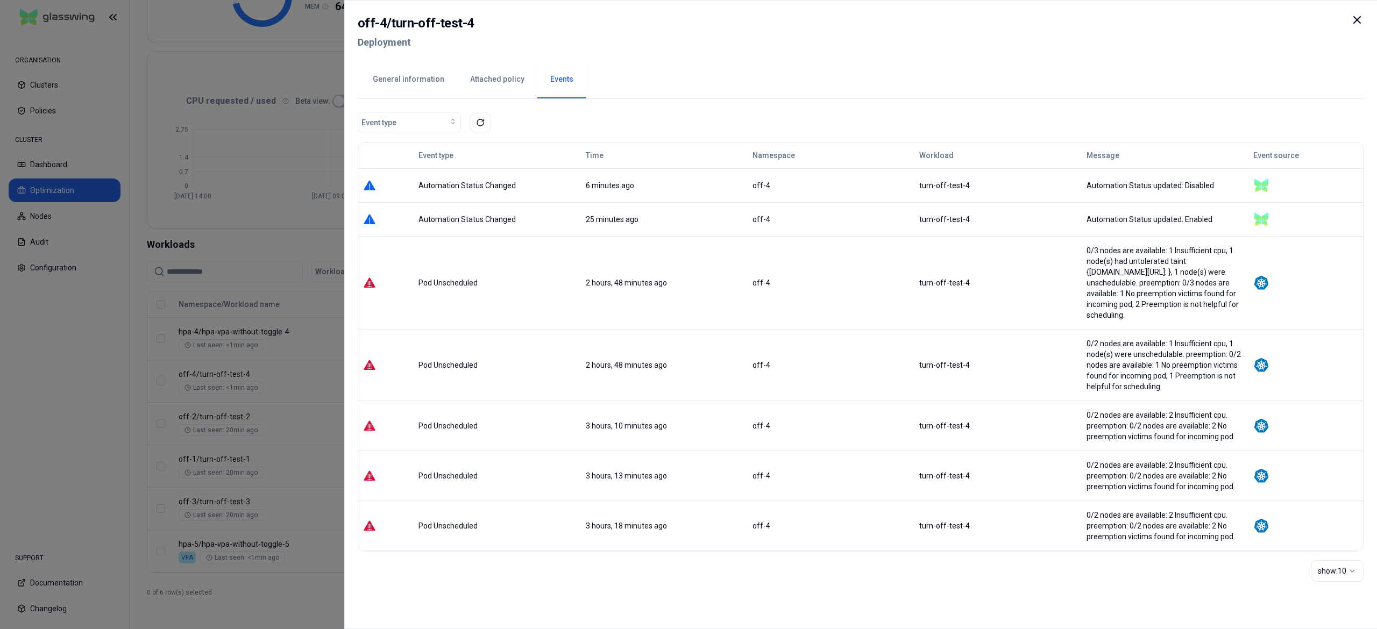
click at [283, 372] on div at bounding box center [688, 314] width 1377 height 629
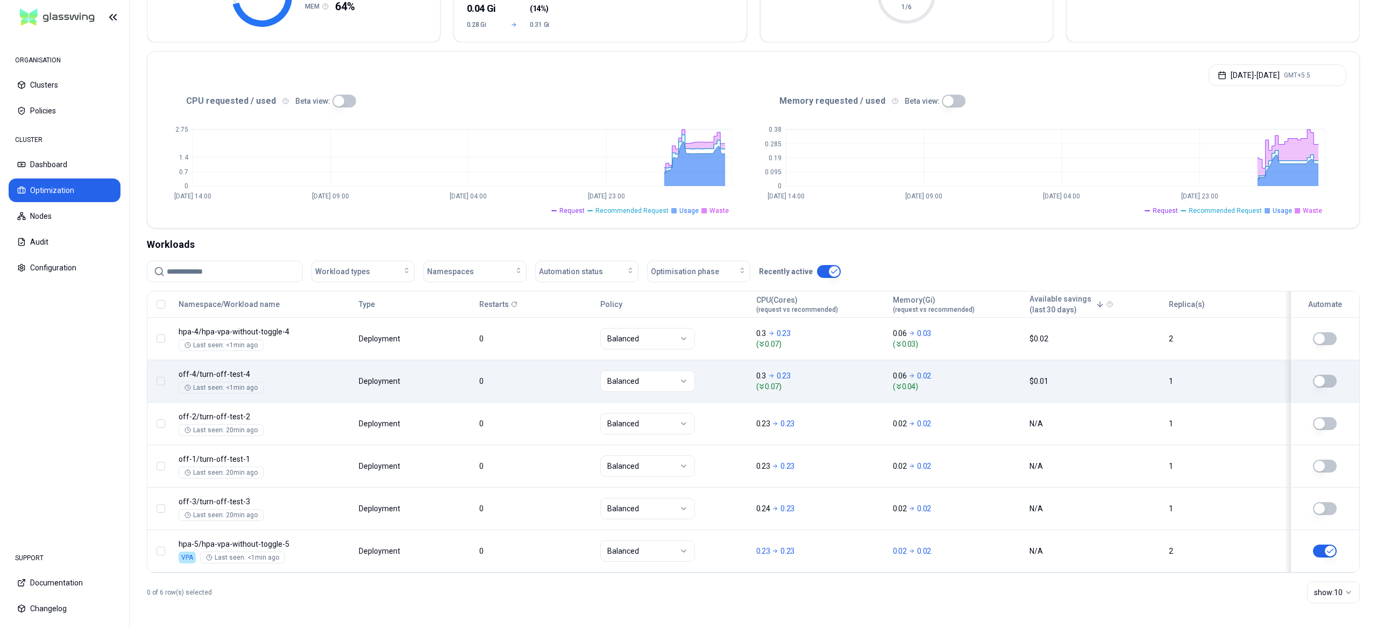
click at [946, 394] on body "ORGANISATION Clusters Policies CLUSTER Dashboard Optimization Nodes Audit Confi…" at bounding box center [688, 314] width 1377 height 629
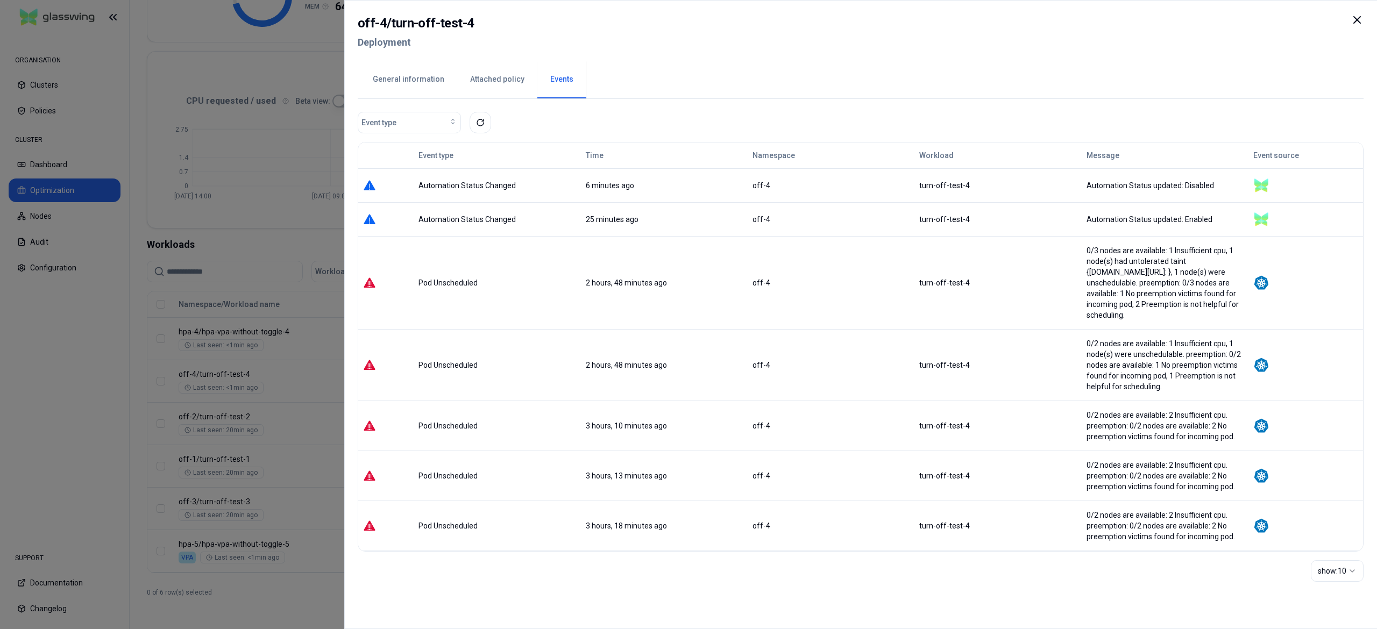
drag, startPoint x: 289, startPoint y: 578, endPoint x: 314, endPoint y: 526, distance: 57.5
click at [293, 572] on div at bounding box center [688, 314] width 1377 height 629
click at [429, 83] on button "General information" at bounding box center [408, 80] width 97 height 38
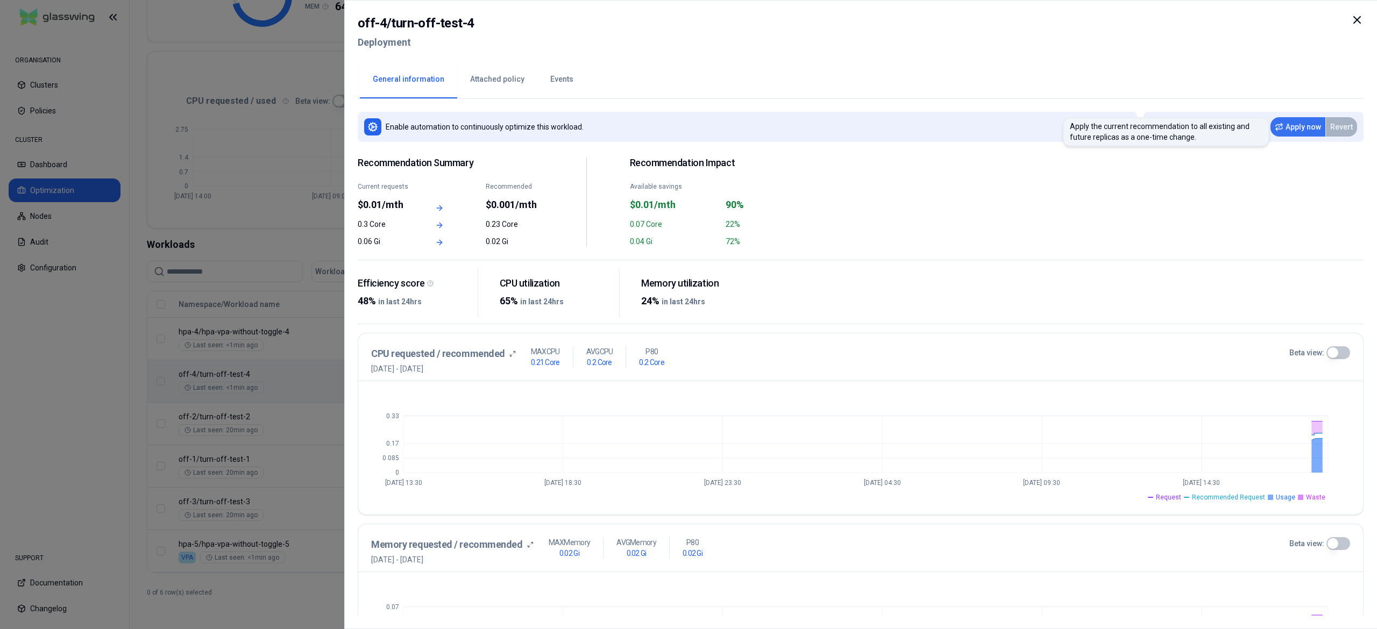
click at [1295, 129] on button "Apply now" at bounding box center [1297, 126] width 55 height 19
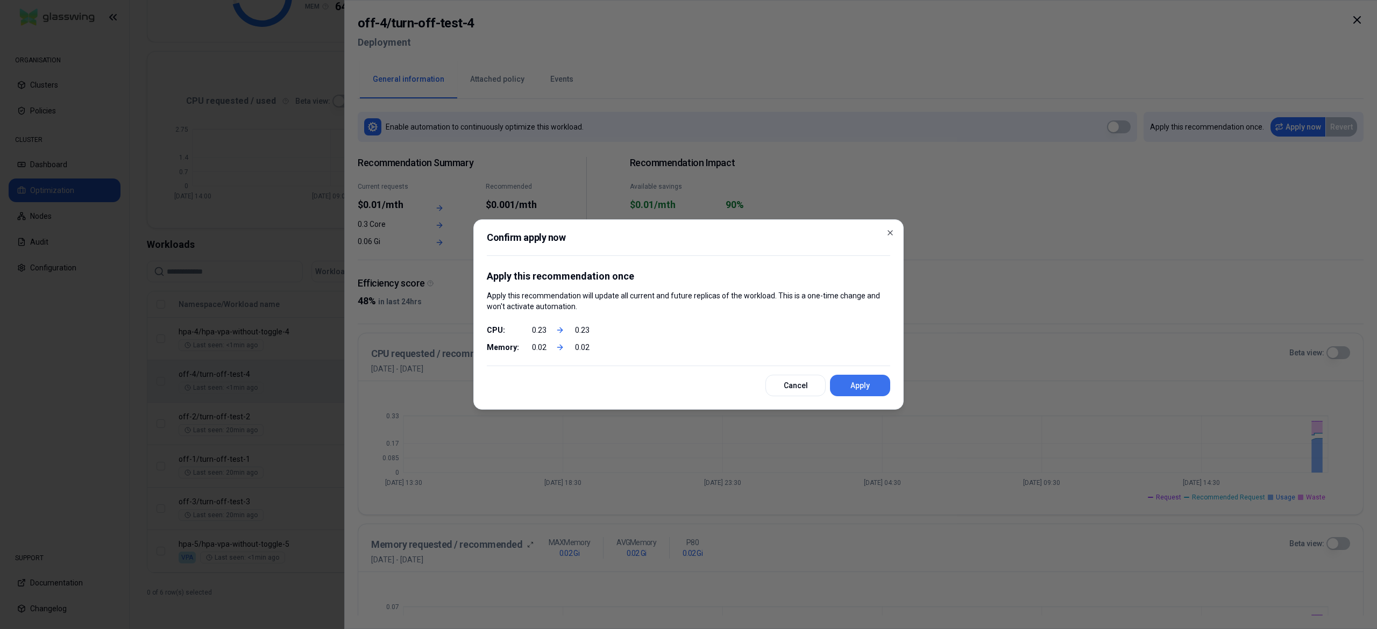
click at [868, 385] on button "Apply" at bounding box center [860, 386] width 60 height 22
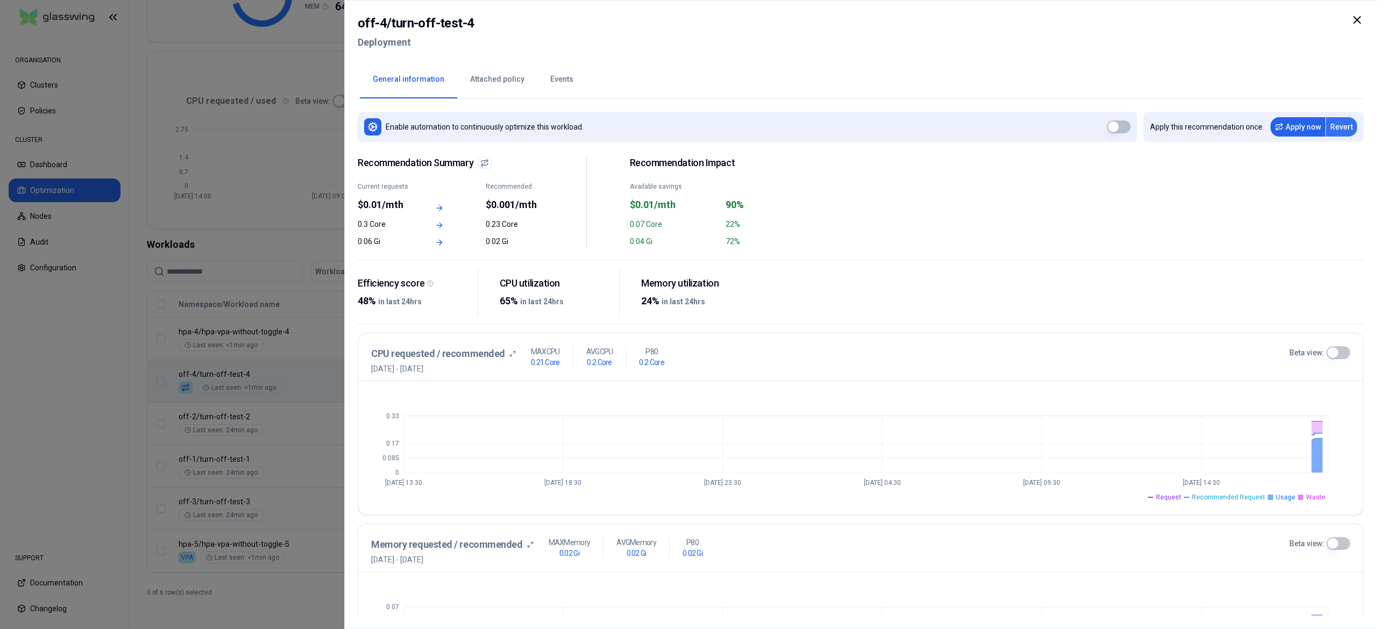
click at [1339, 124] on button "Revert" at bounding box center [1341, 126] width 31 height 19
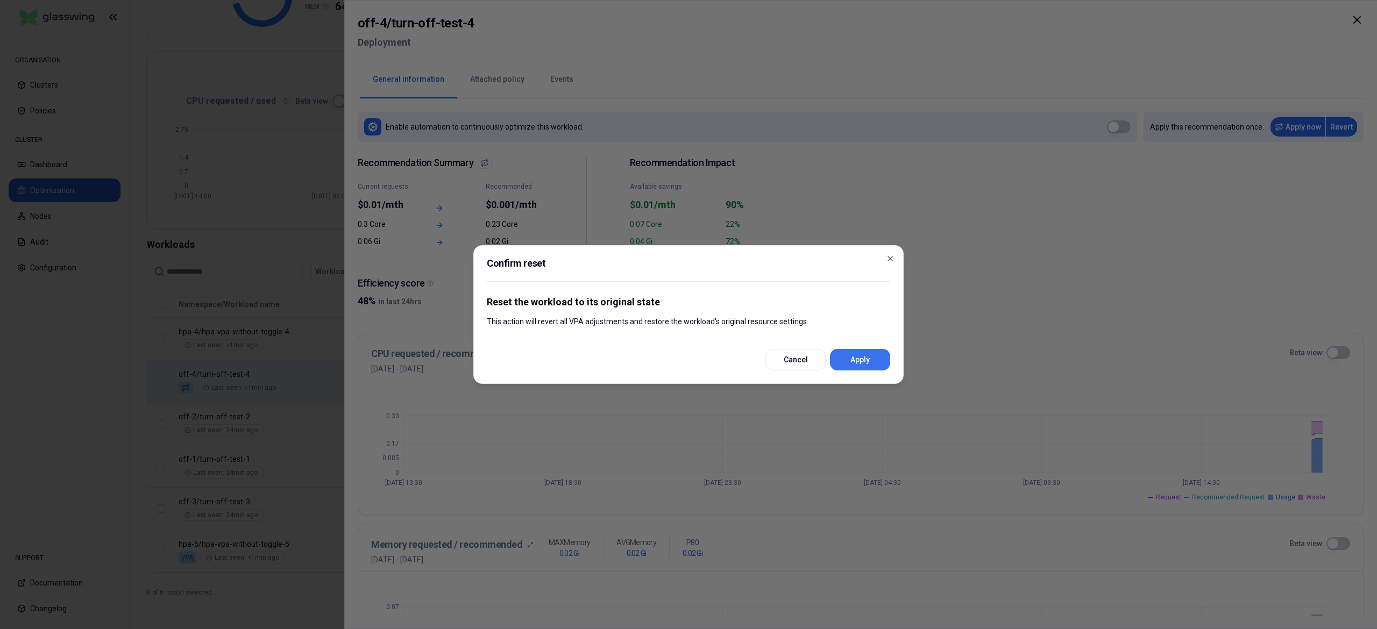
click at [868, 370] on button "Apply" at bounding box center [860, 360] width 60 height 22
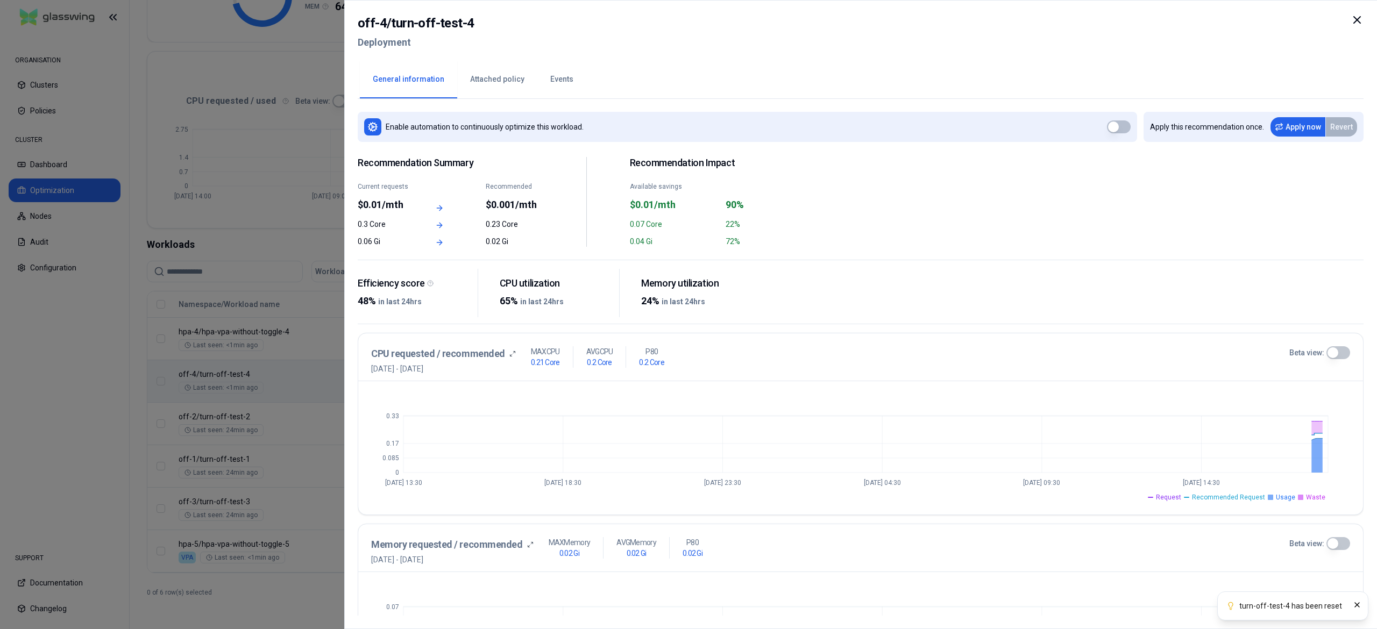
drag, startPoint x: 287, startPoint y: 600, endPoint x: 288, endPoint y: 593, distance: 7.6
click at [287, 600] on div at bounding box center [688, 314] width 1377 height 629
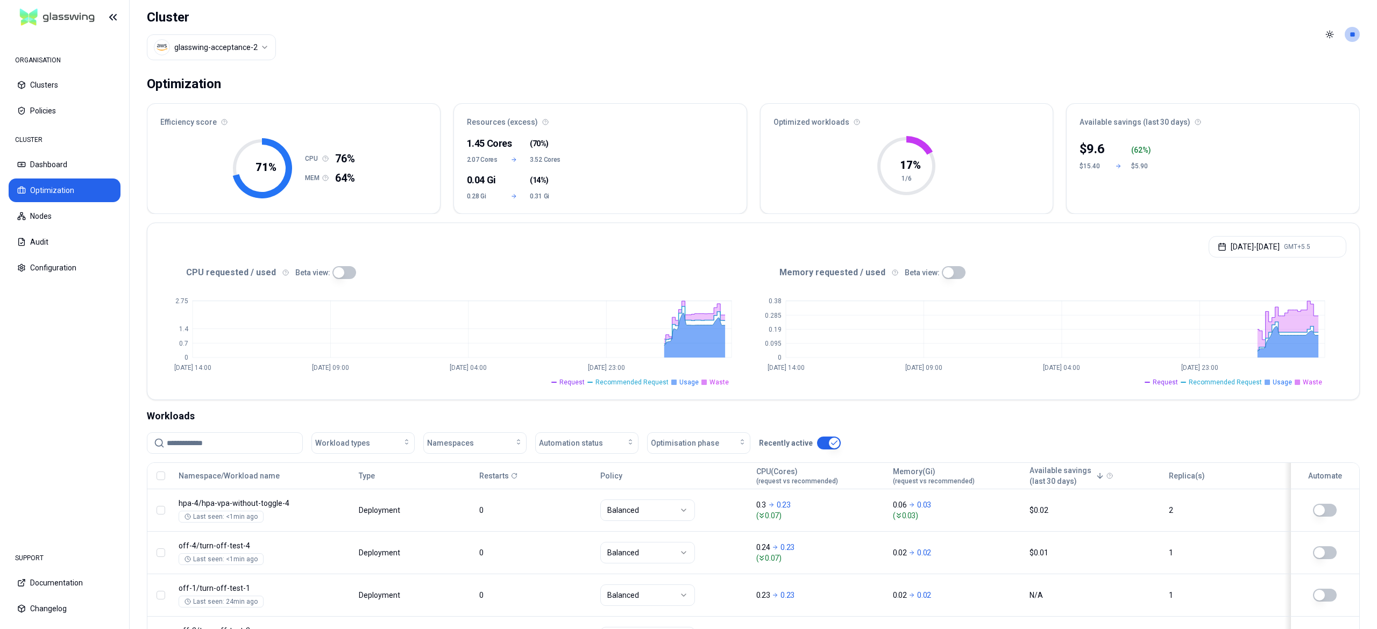
scroll to position [176, 0]
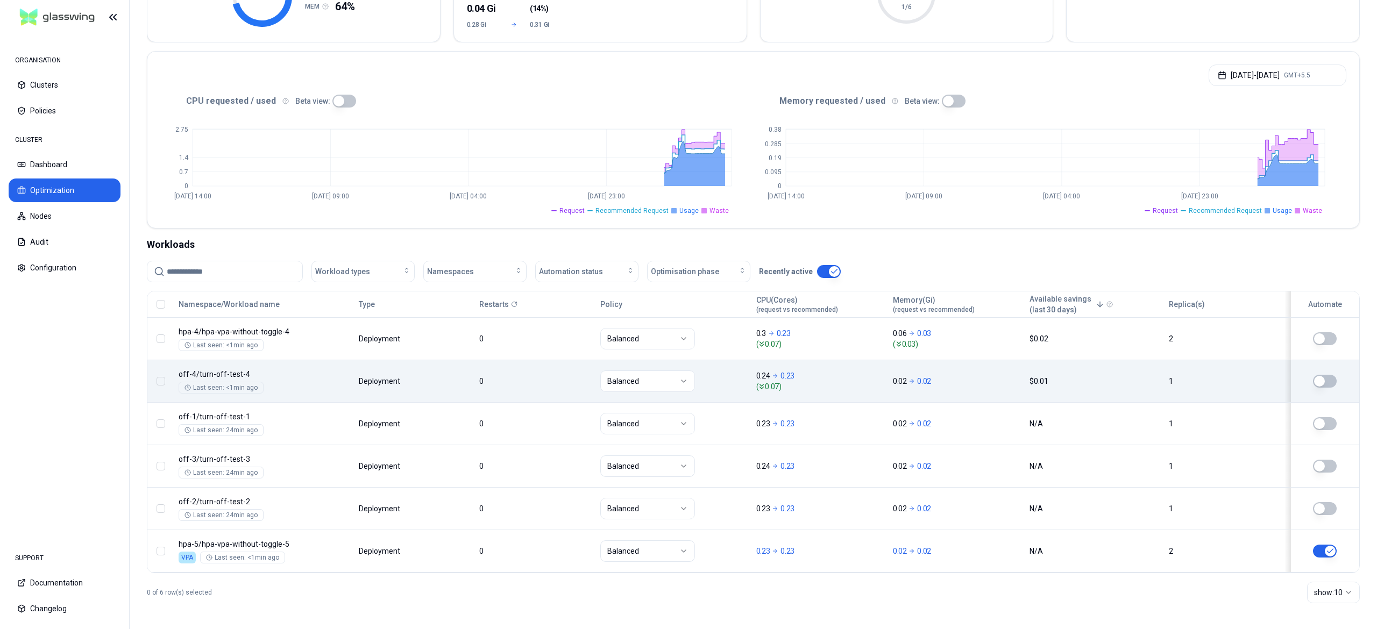
click at [900, 384] on body "ORGANISATION Clusters Policies CLUSTER Dashboard Optimization Nodes Audit Confi…" at bounding box center [688, 314] width 1377 height 629
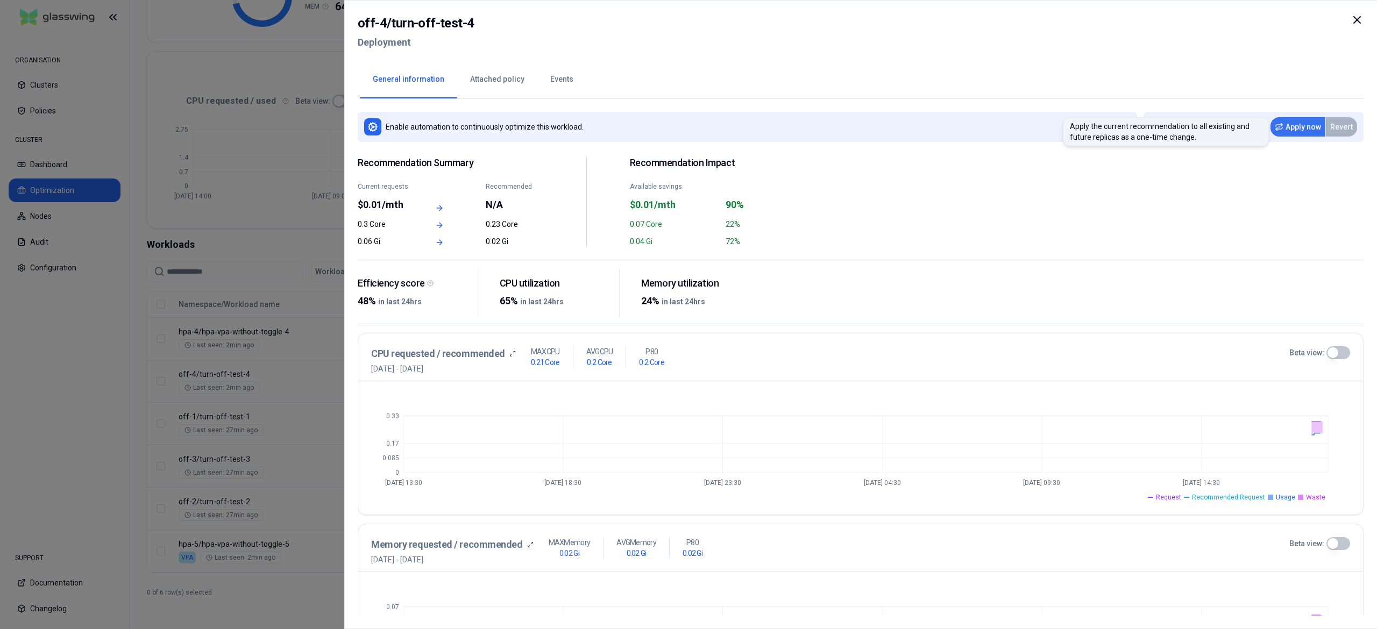
click at [1287, 134] on button "Apply now" at bounding box center [1297, 126] width 55 height 19
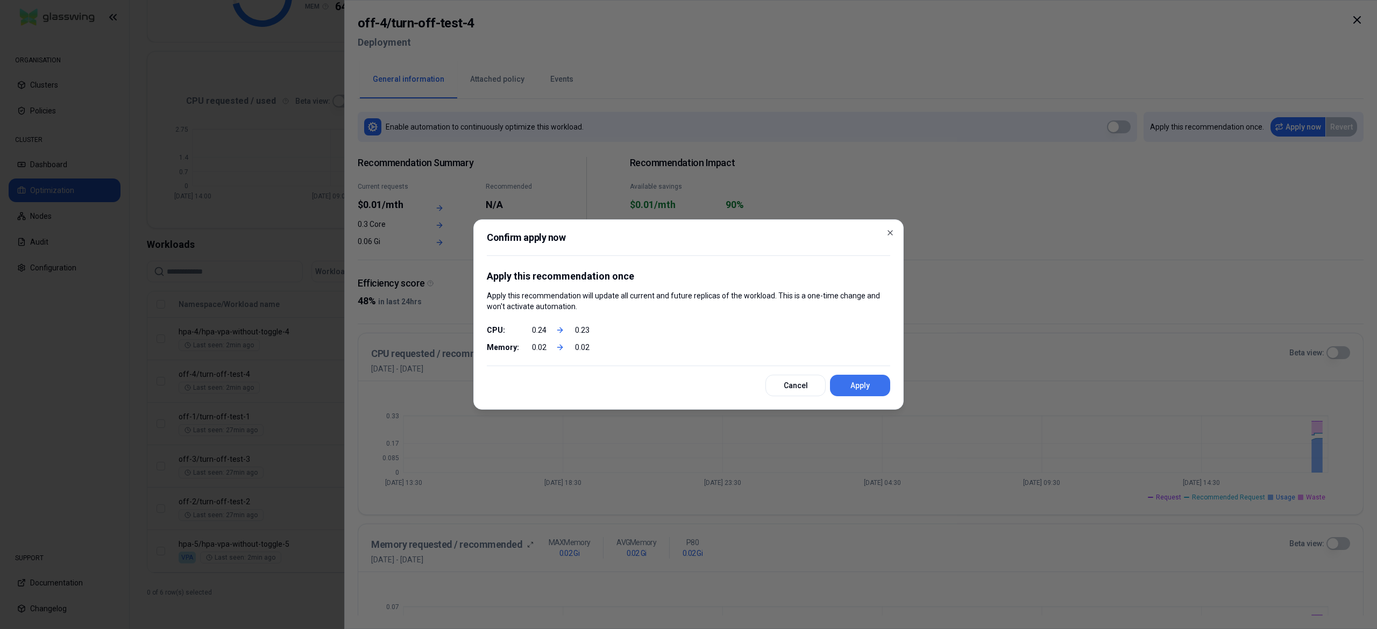
click at [863, 396] on button "Apply" at bounding box center [860, 386] width 60 height 22
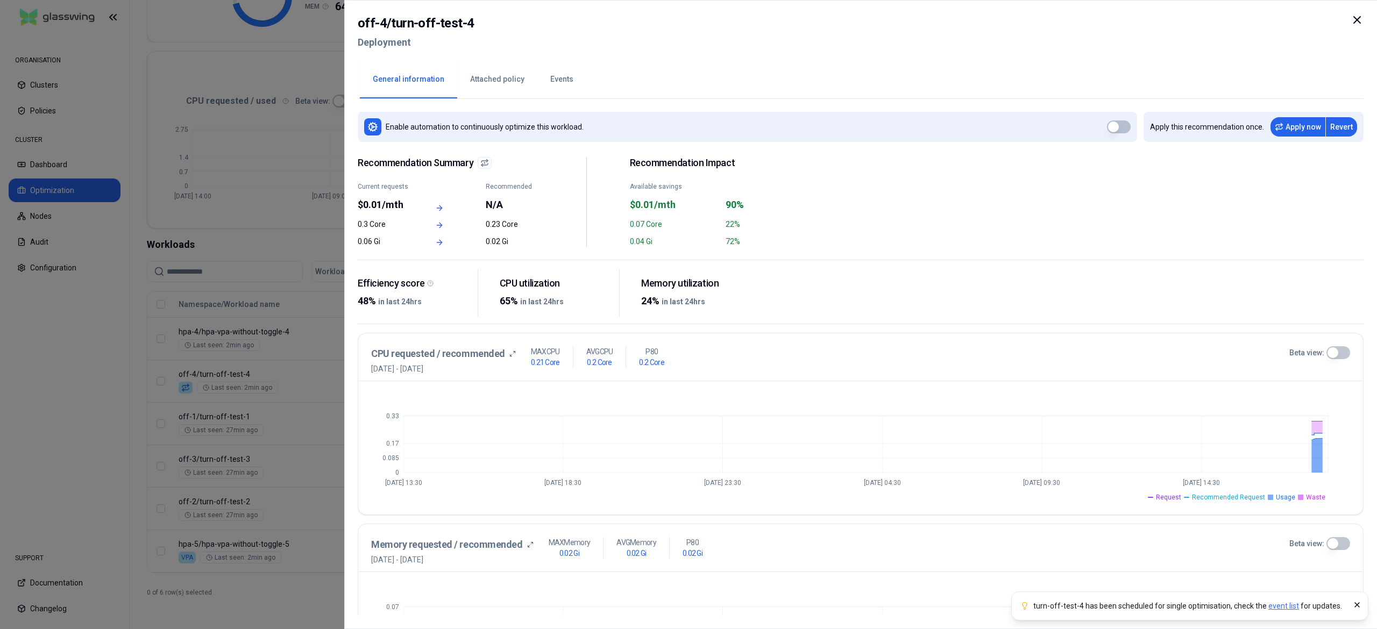
click at [259, 522] on div at bounding box center [688, 314] width 1377 height 629
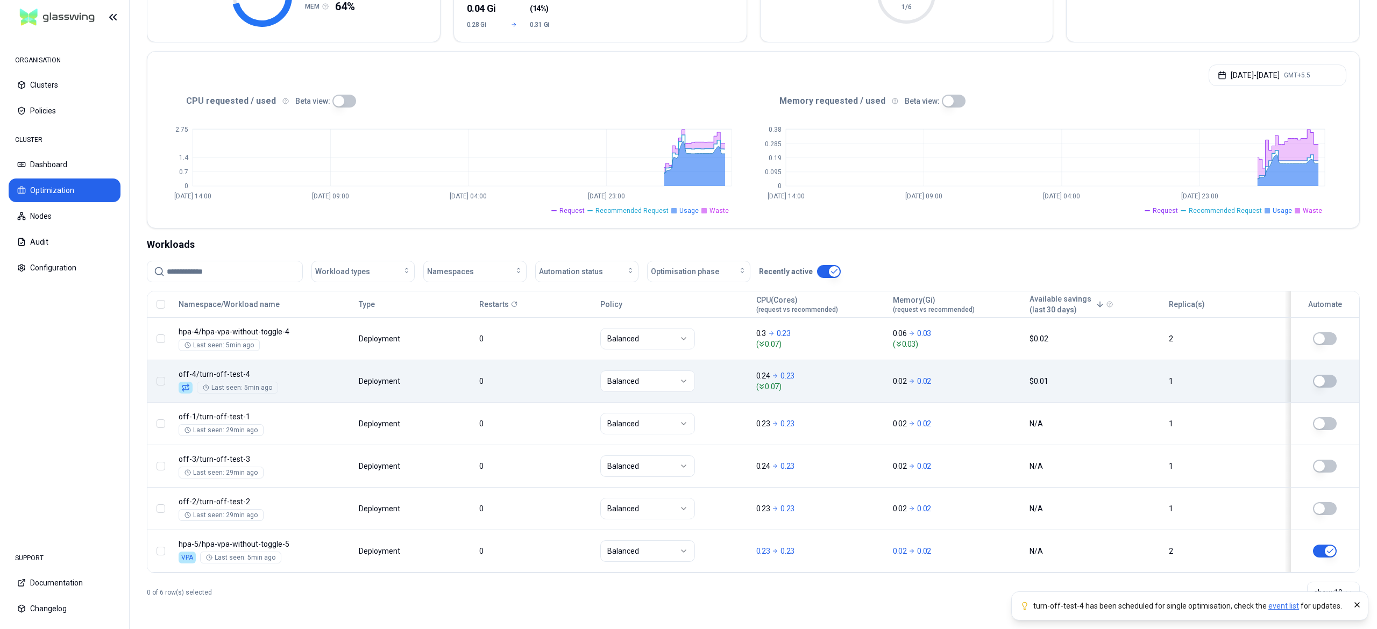
click at [460, 387] on body "turn-off-test-4 has been scheduled for single optimisation , check the event li…" at bounding box center [688, 314] width 1377 height 629
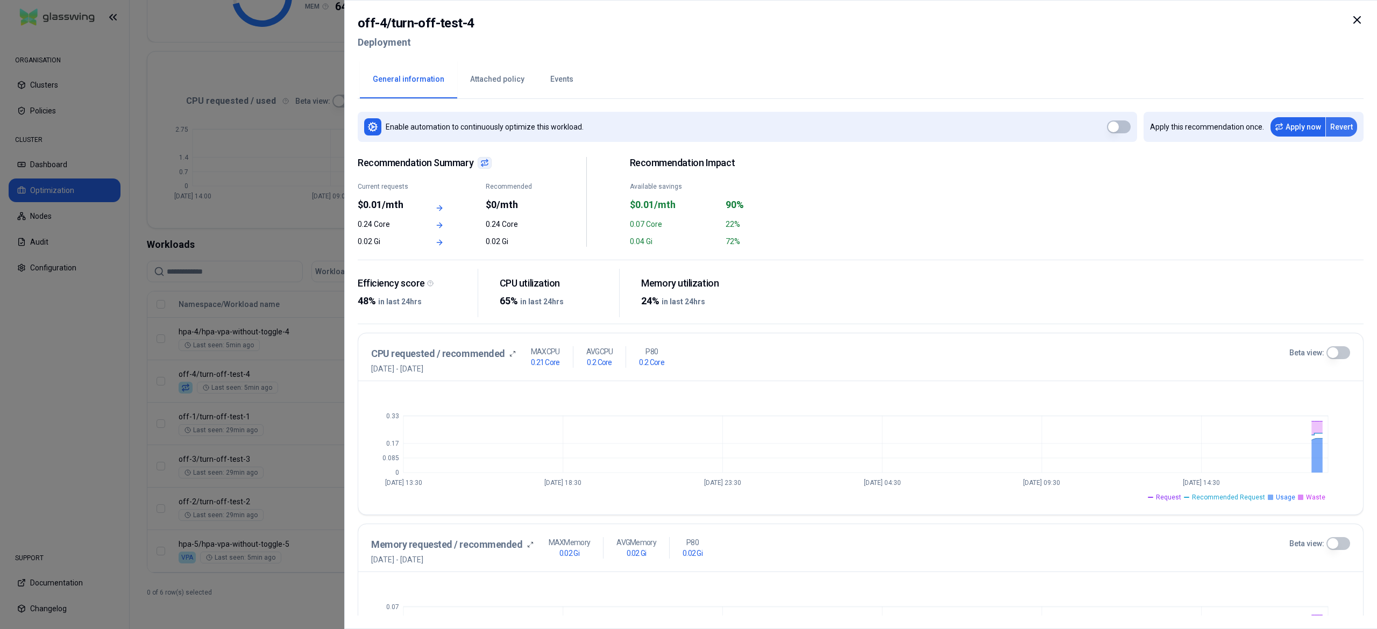
click at [1338, 126] on button "Revert" at bounding box center [1341, 126] width 31 height 19
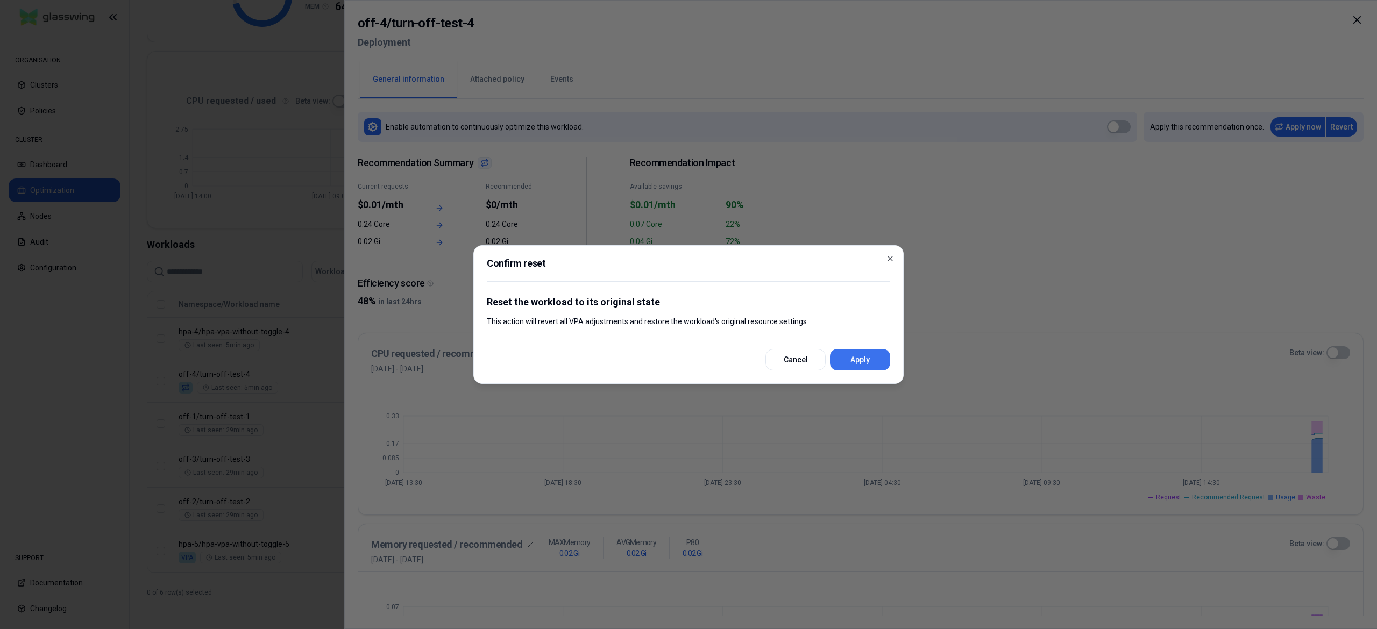
click at [870, 369] on button "Apply" at bounding box center [860, 360] width 60 height 22
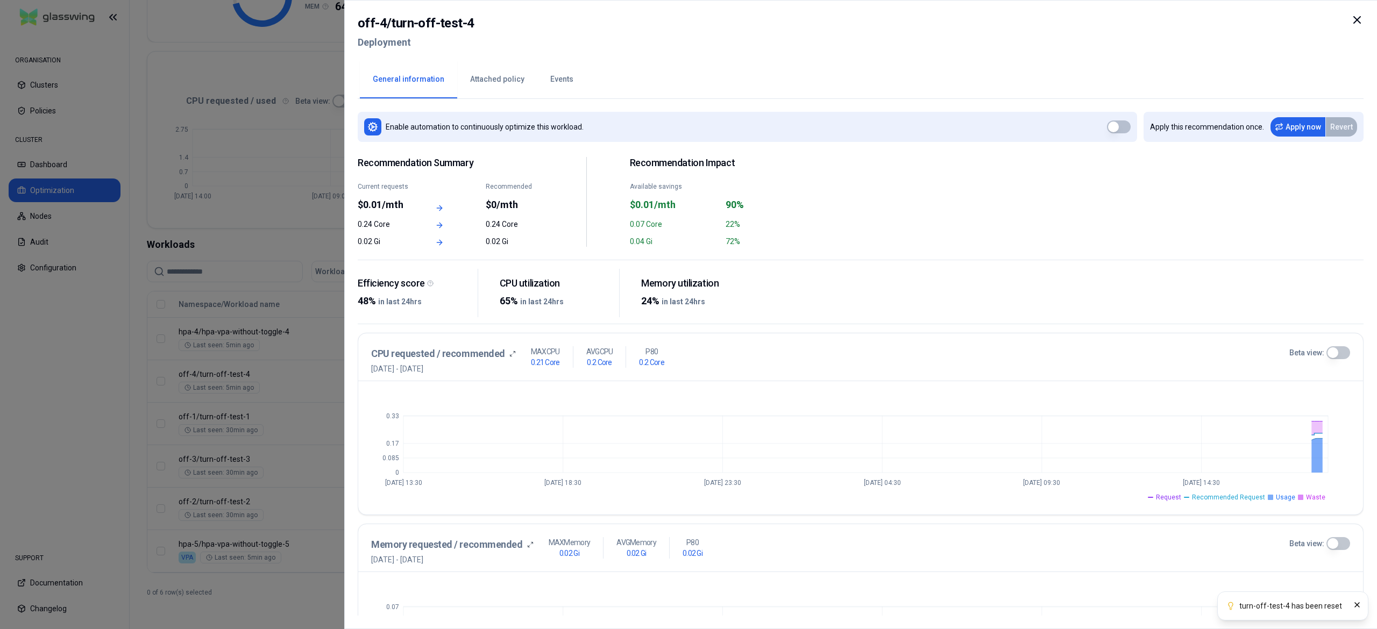
click at [136, 472] on div at bounding box center [688, 314] width 1377 height 629
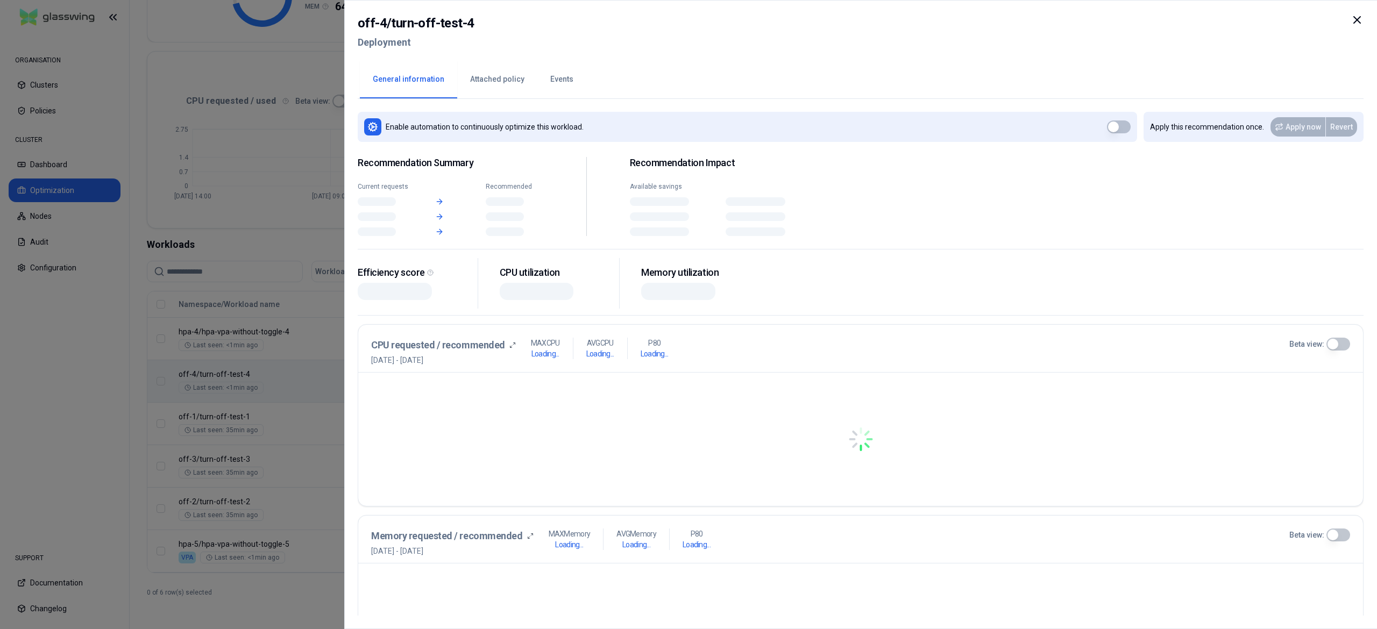
click at [535, 395] on body "ORGANISATION Clusters Policies CLUSTER Dashboard Optimization Nodes Audit Confi…" at bounding box center [688, 314] width 1377 height 629
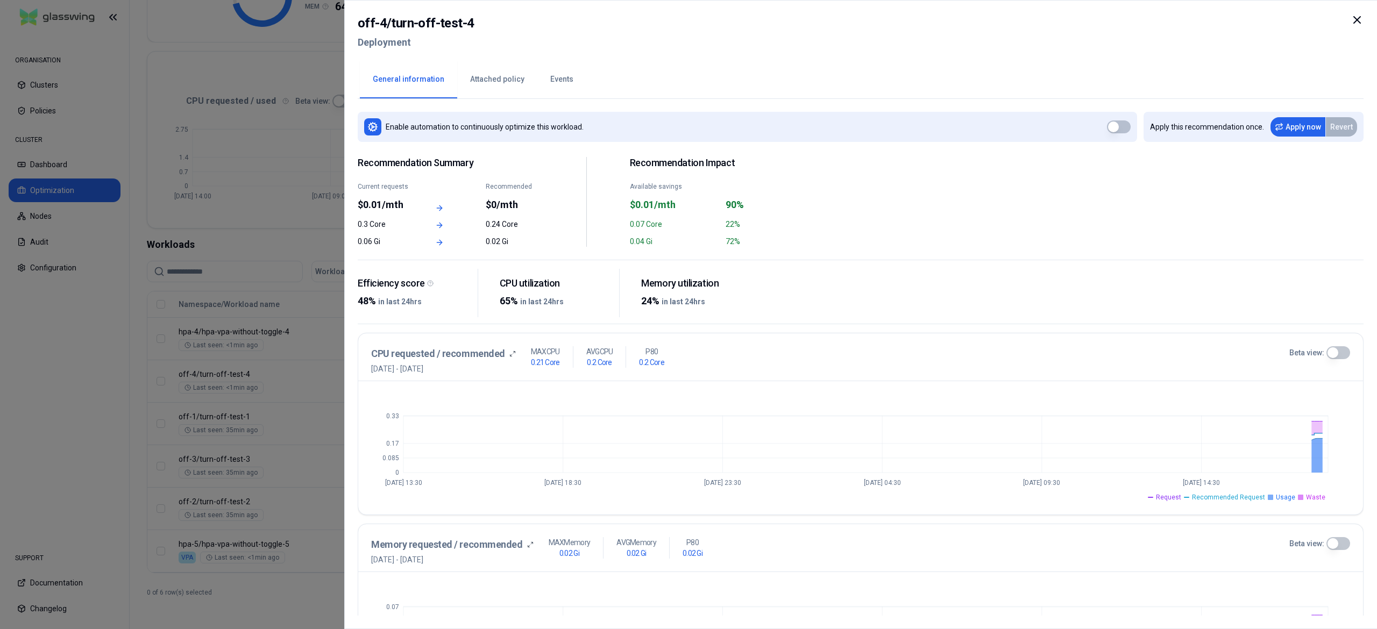
click at [559, 84] on button "Events" at bounding box center [561, 80] width 49 height 38
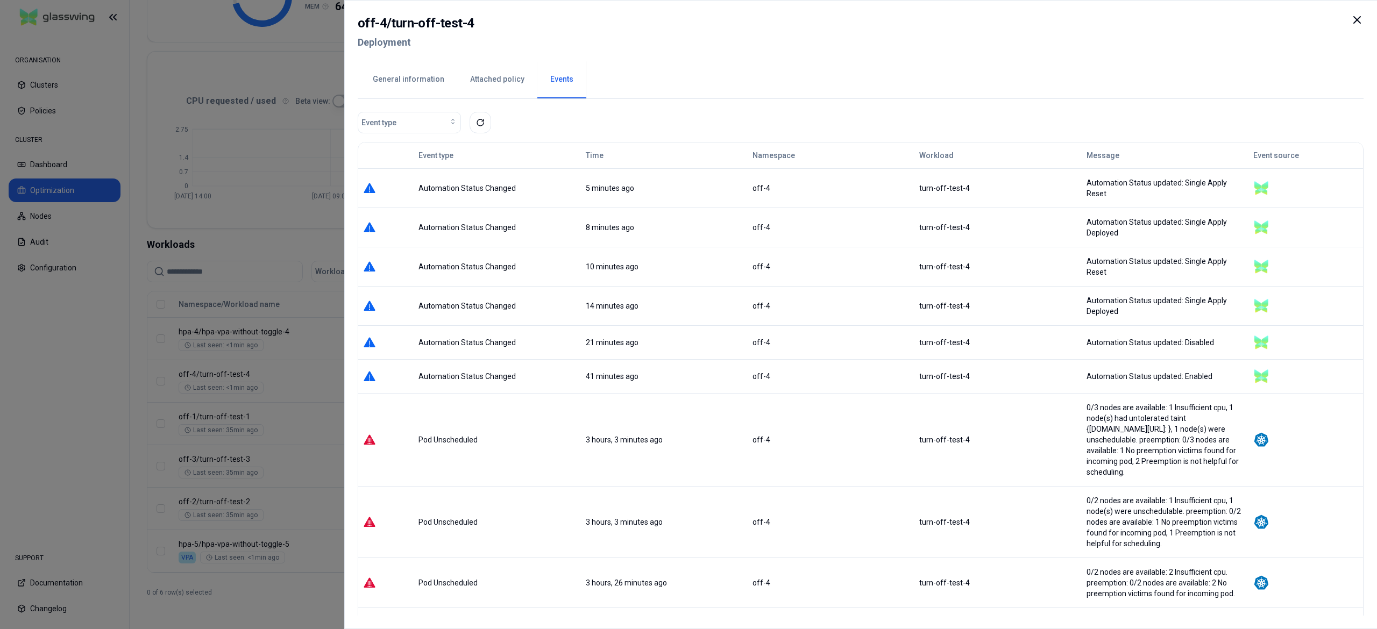
click at [311, 346] on div at bounding box center [688, 314] width 1377 height 629
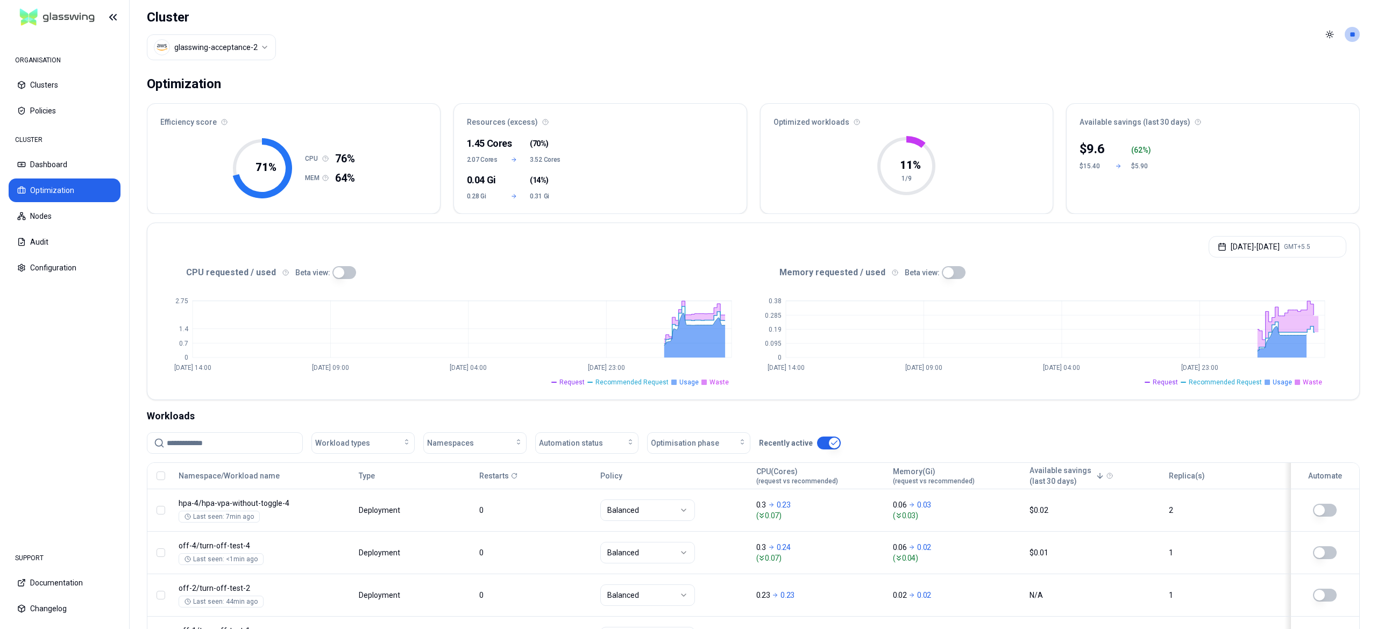
scroll to position [306, 0]
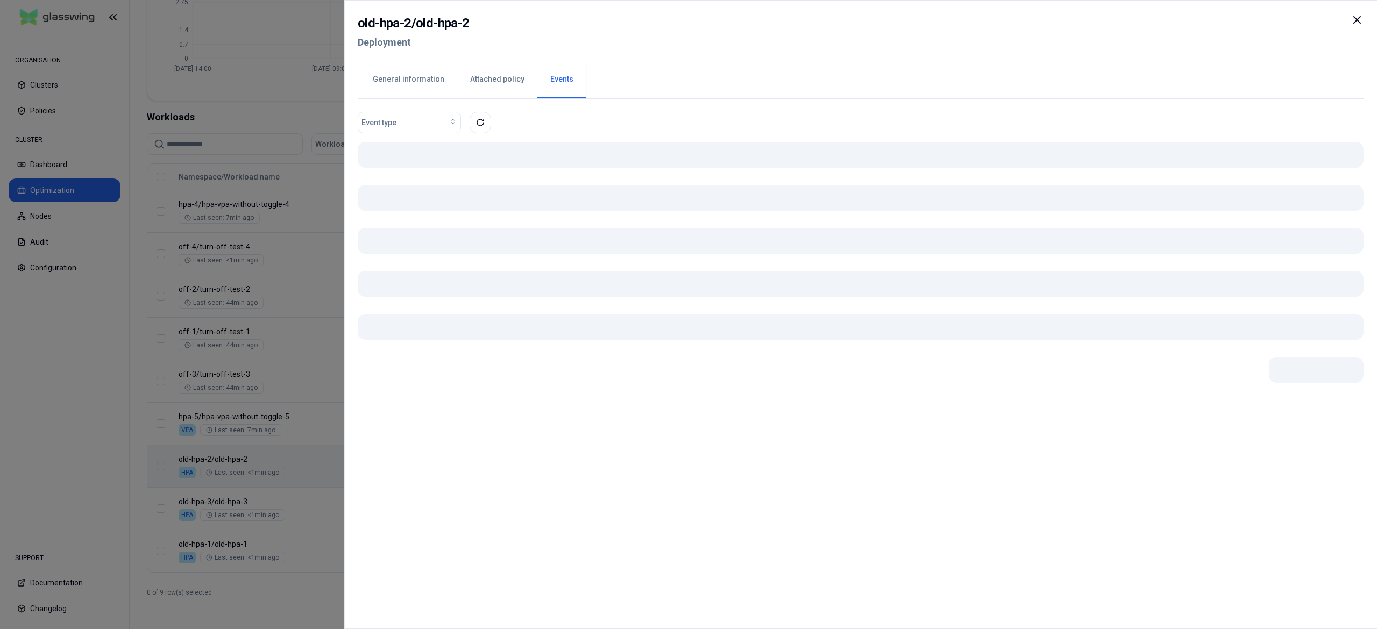
click at [254, 451] on body "ORGANISATION Clusters Policies CLUSTER Dashboard Optimization Nodes Audit Confi…" at bounding box center [688, 314] width 1377 height 629
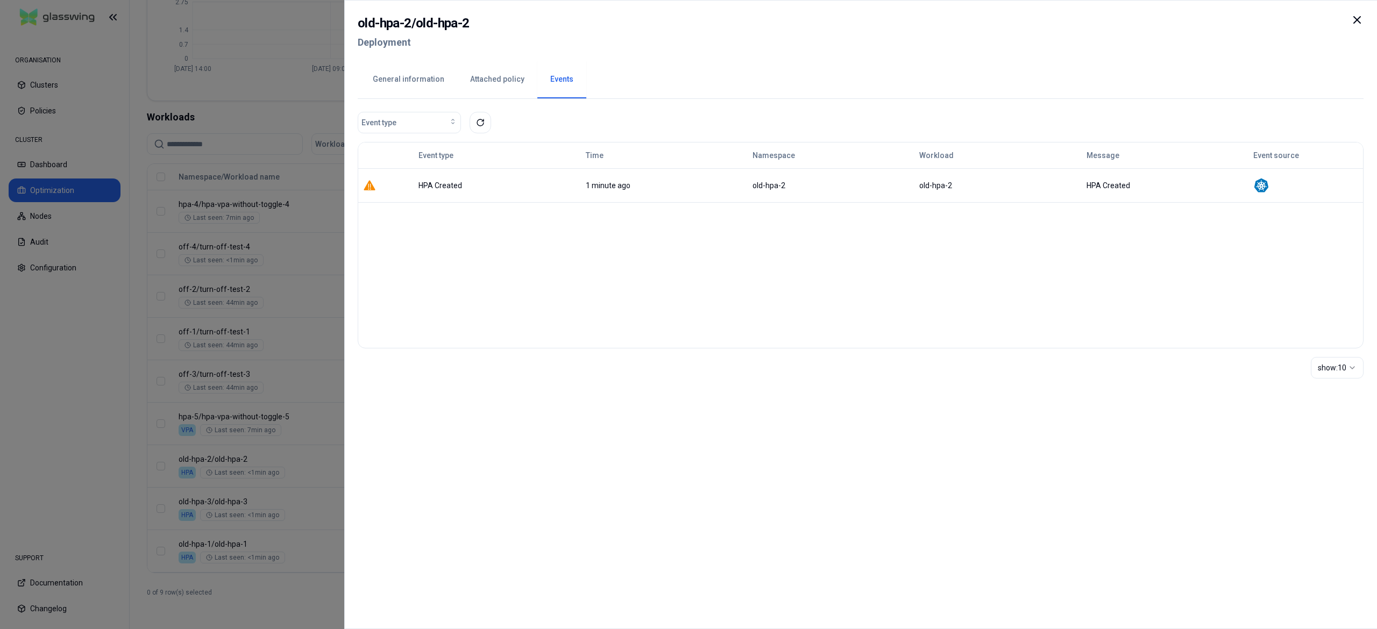
click at [409, 81] on button "General information" at bounding box center [408, 80] width 97 height 38
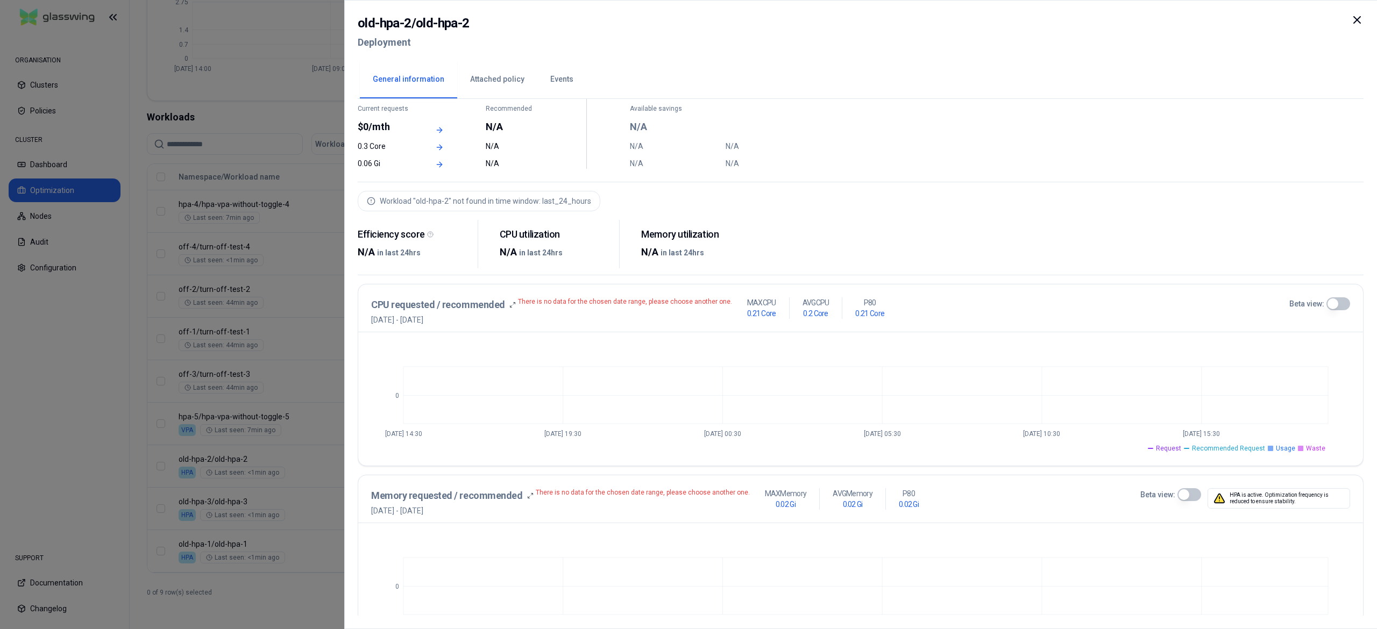
scroll to position [108, 0]
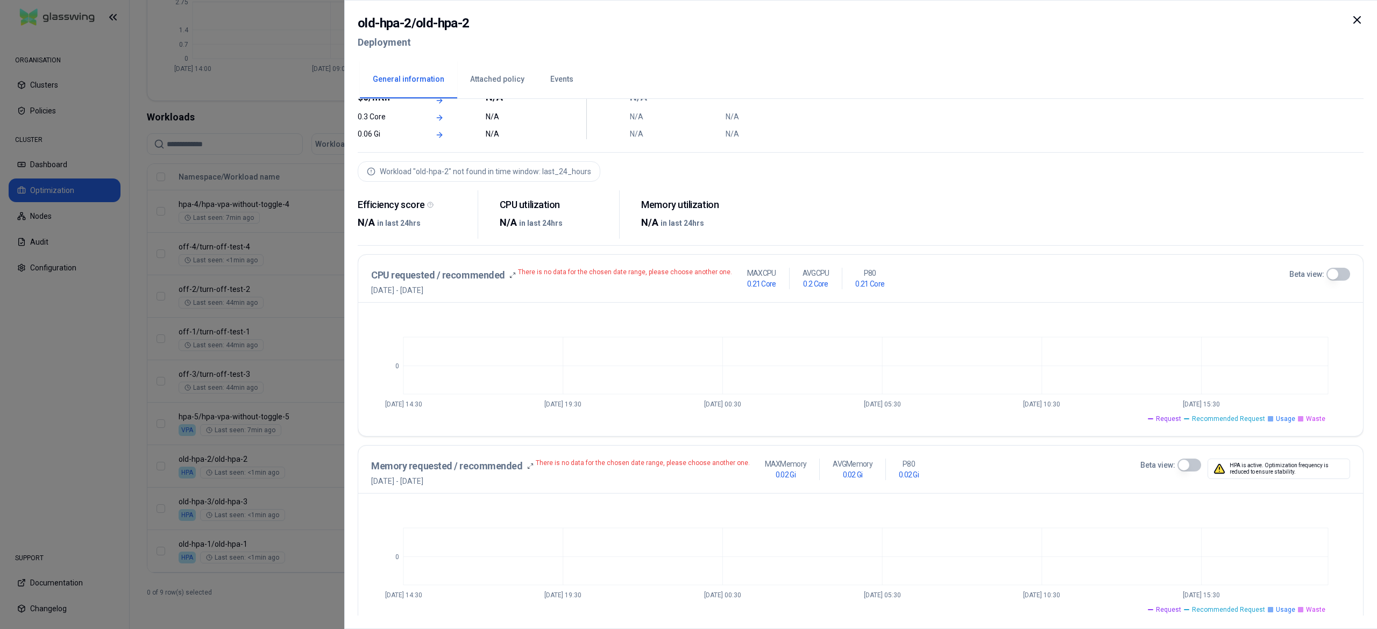
click at [224, 576] on div at bounding box center [688, 314] width 1377 height 629
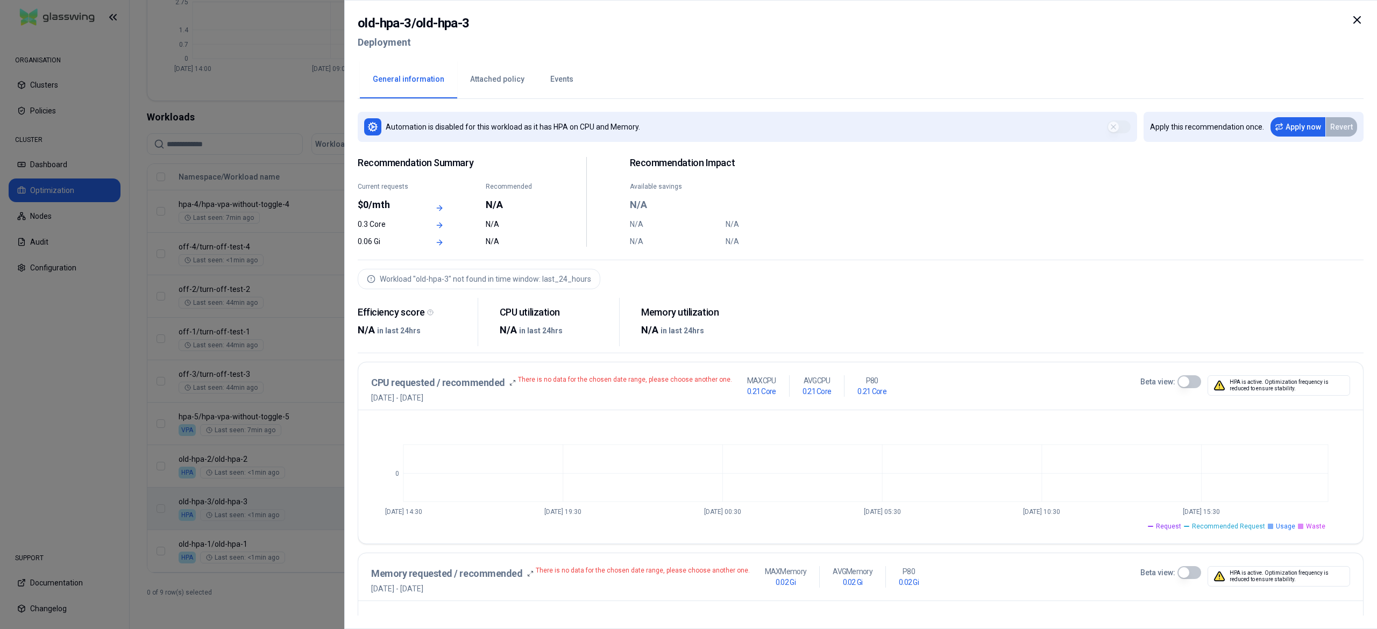
scroll to position [108, 0]
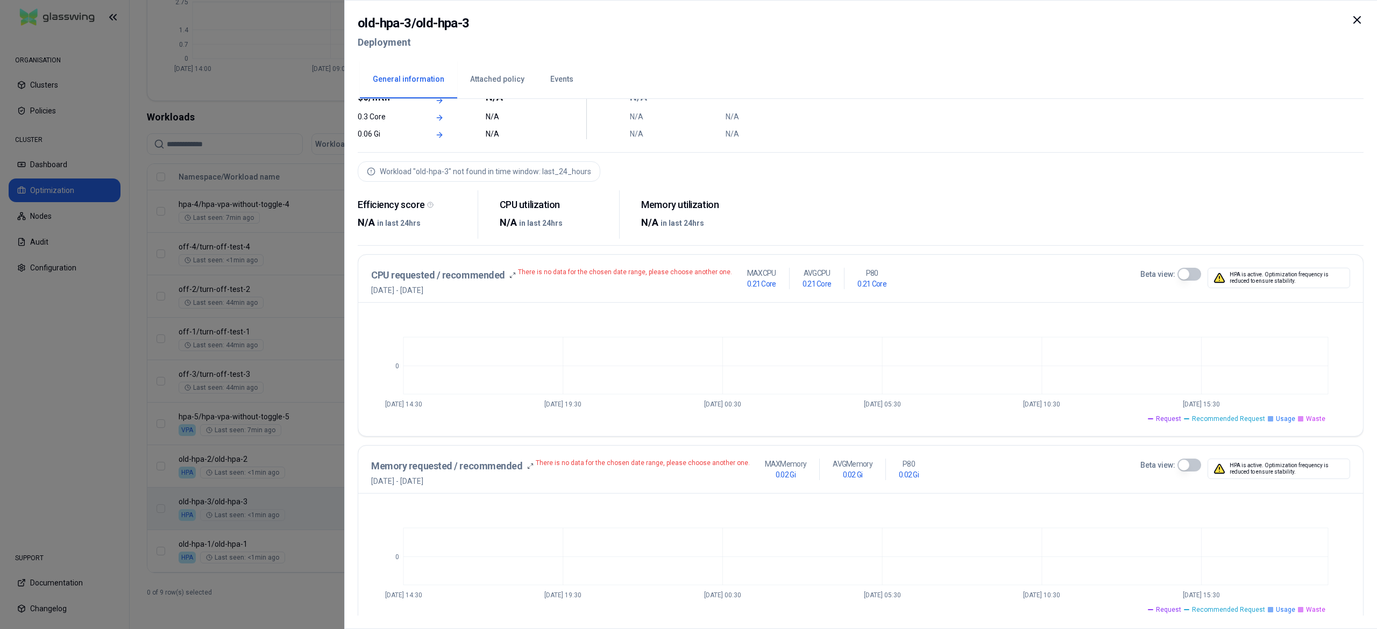
click at [265, 579] on div at bounding box center [688, 314] width 1377 height 629
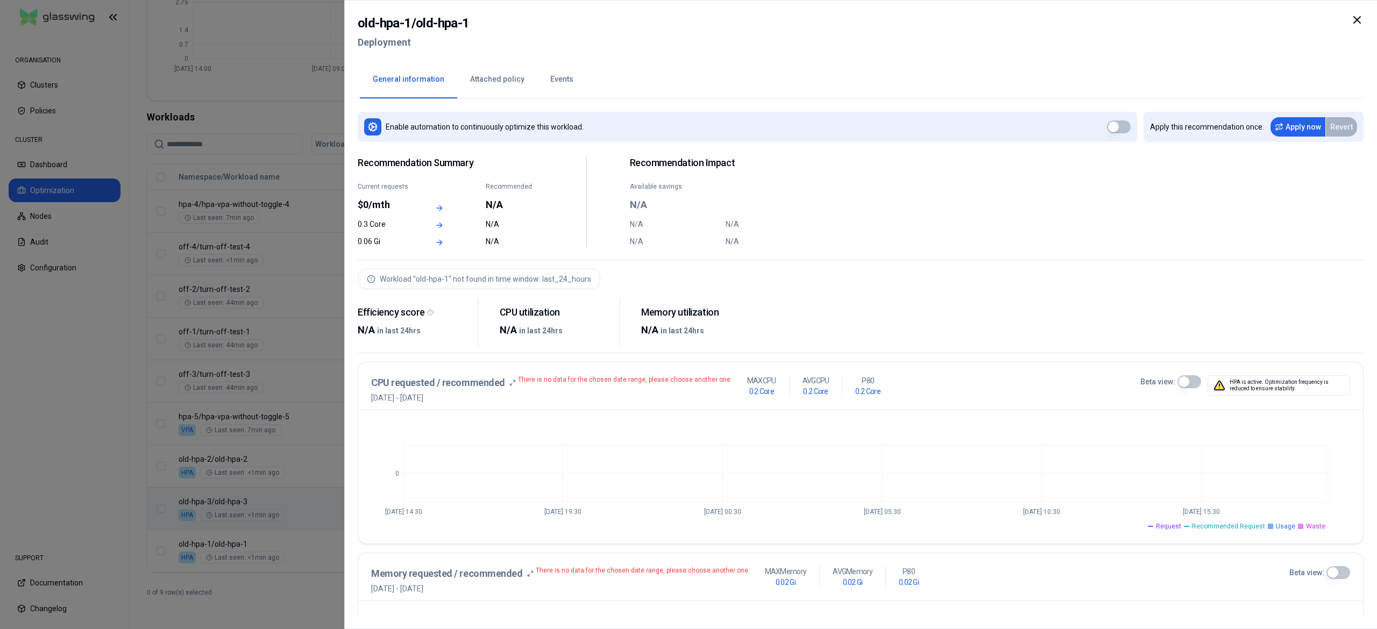
click at [280, 573] on div at bounding box center [688, 314] width 1377 height 629
click at [263, 573] on div at bounding box center [688, 314] width 1377 height 629
click at [287, 503] on div at bounding box center [688, 314] width 1377 height 629
click at [286, 567] on div at bounding box center [688, 314] width 1377 height 629
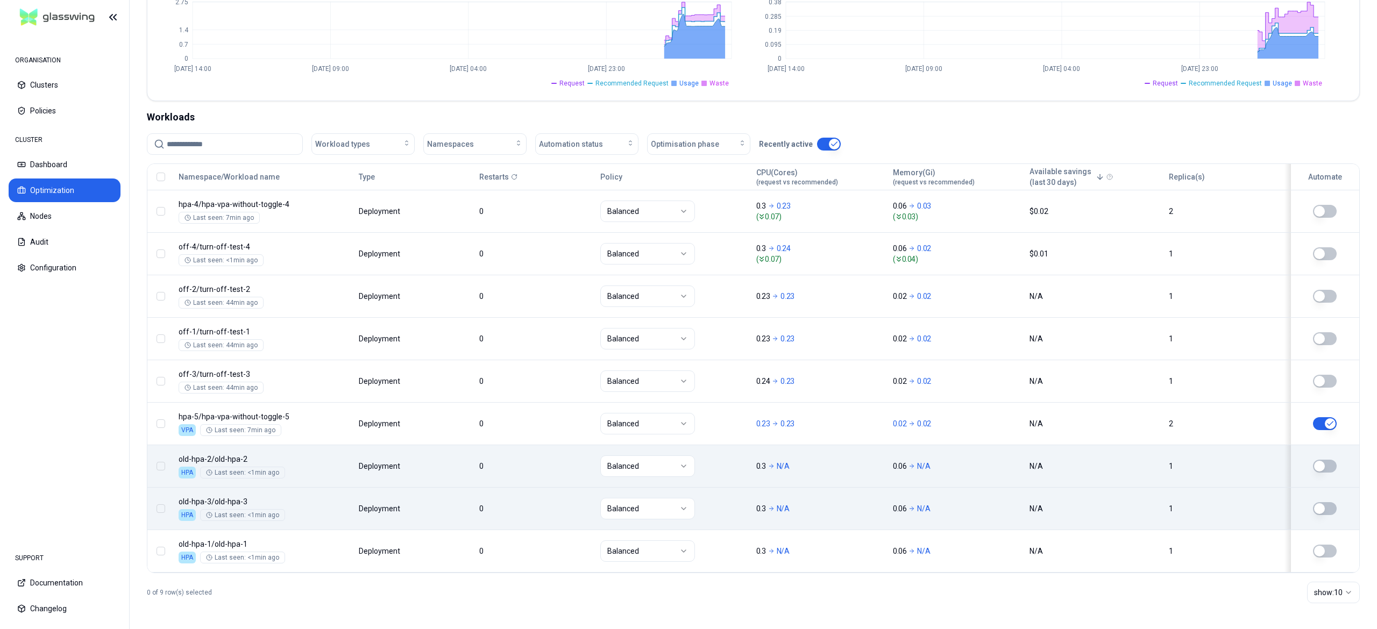
click at [156, 465] on div at bounding box center [160, 466] width 17 height 9
click at [160, 466] on button "button" at bounding box center [161, 466] width 9 height 9
drag, startPoint x: 164, startPoint y: 499, endPoint x: 160, endPoint y: 510, distance: 11.9
click at [164, 499] on td at bounding box center [160, 508] width 26 height 42
drag, startPoint x: 160, startPoint y: 505, endPoint x: 155, endPoint y: 522, distance: 17.2
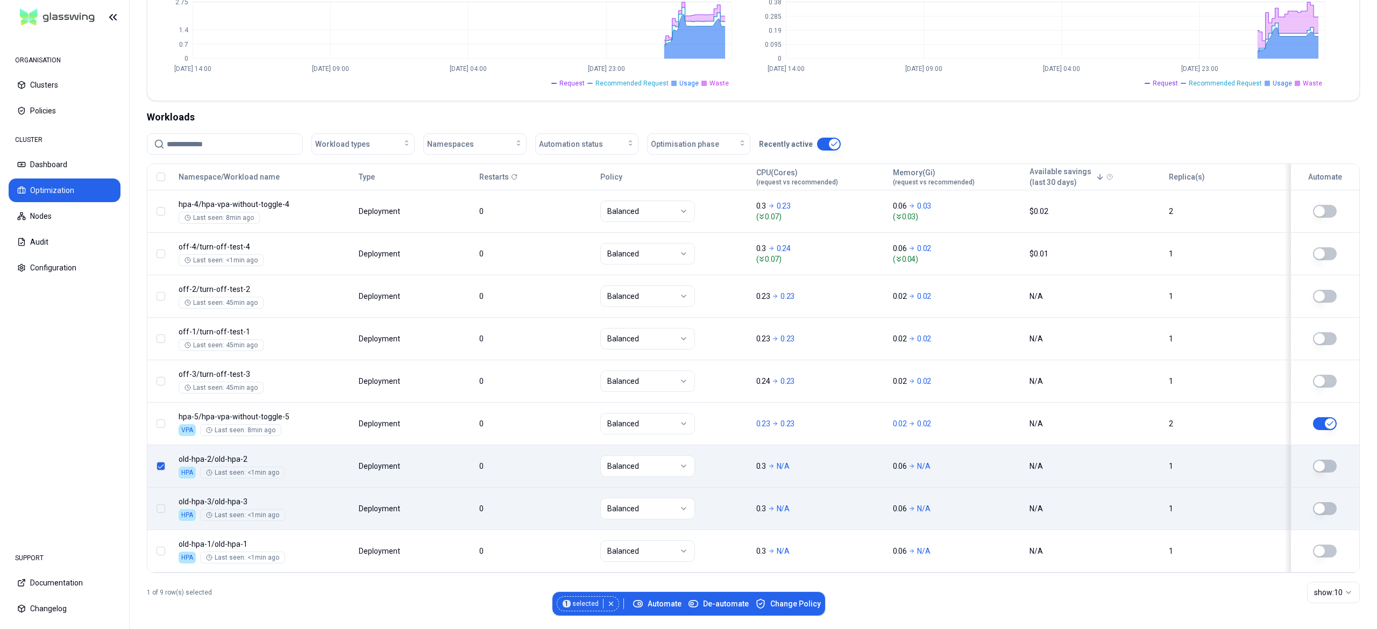
click at [160, 506] on button "button" at bounding box center [161, 509] width 9 height 9
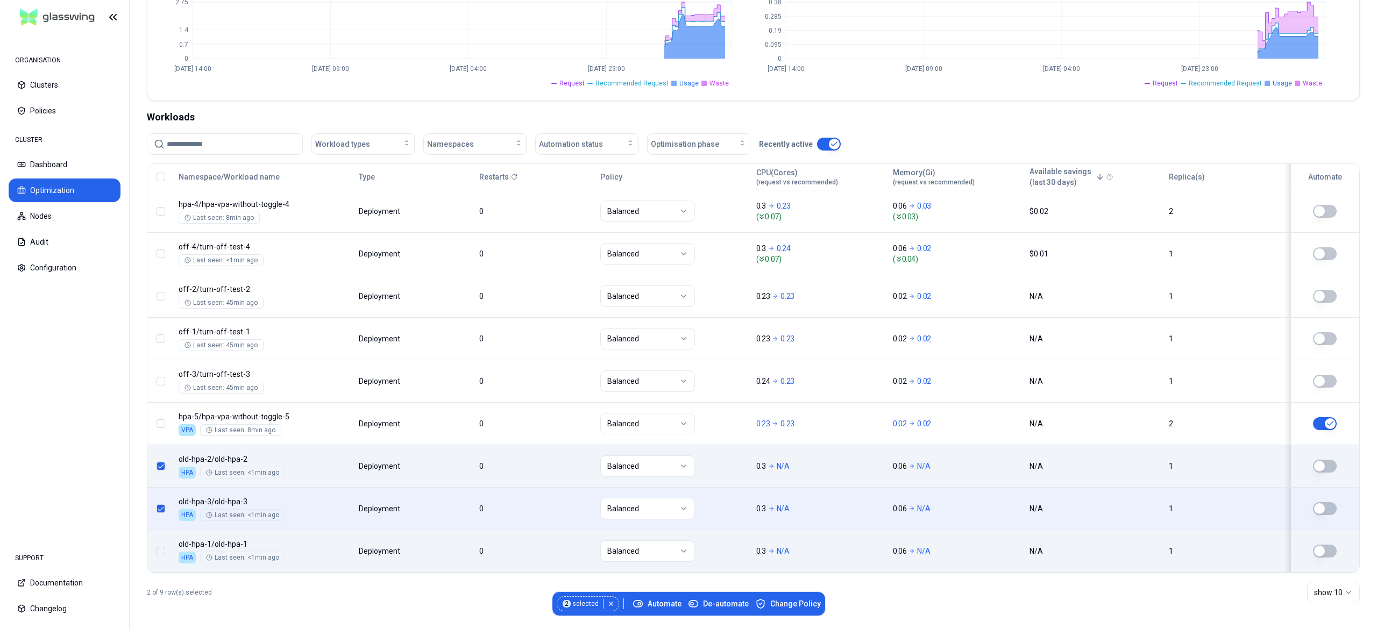
click at [165, 550] on button "button" at bounding box center [161, 551] width 9 height 9
click at [662, 599] on span "Automate" at bounding box center [657, 604] width 49 height 11
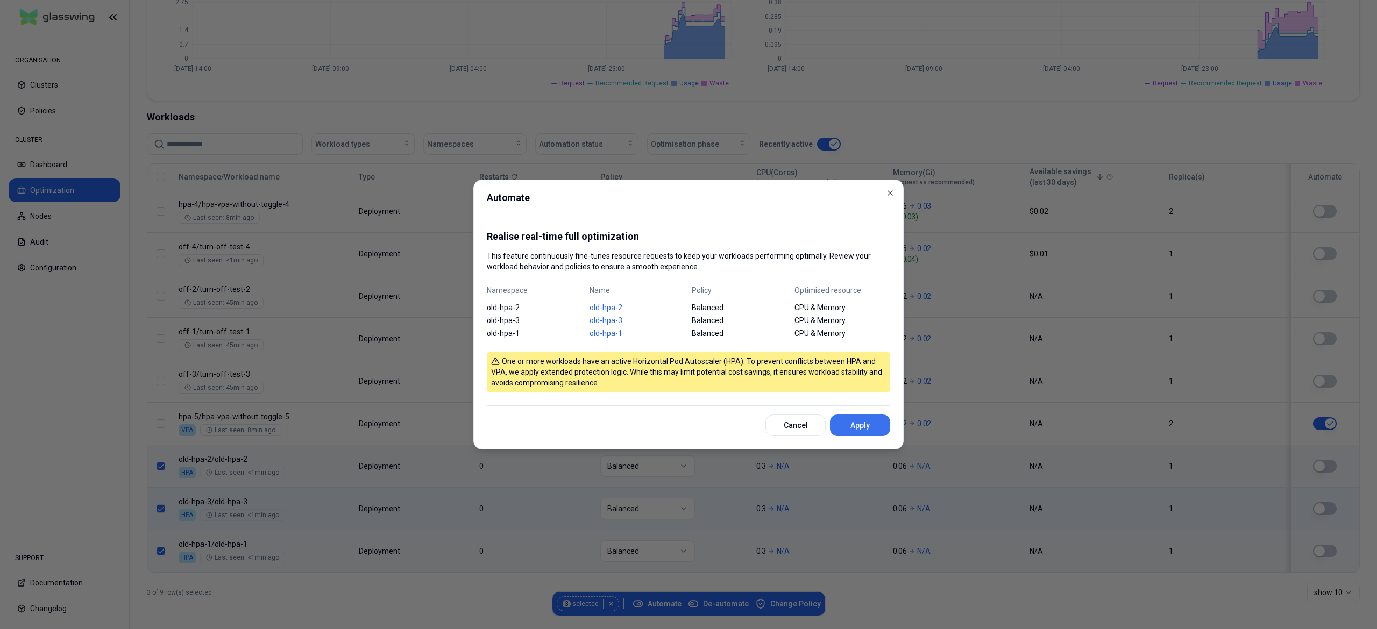
click at [837, 429] on button "Apply" at bounding box center [860, 426] width 60 height 22
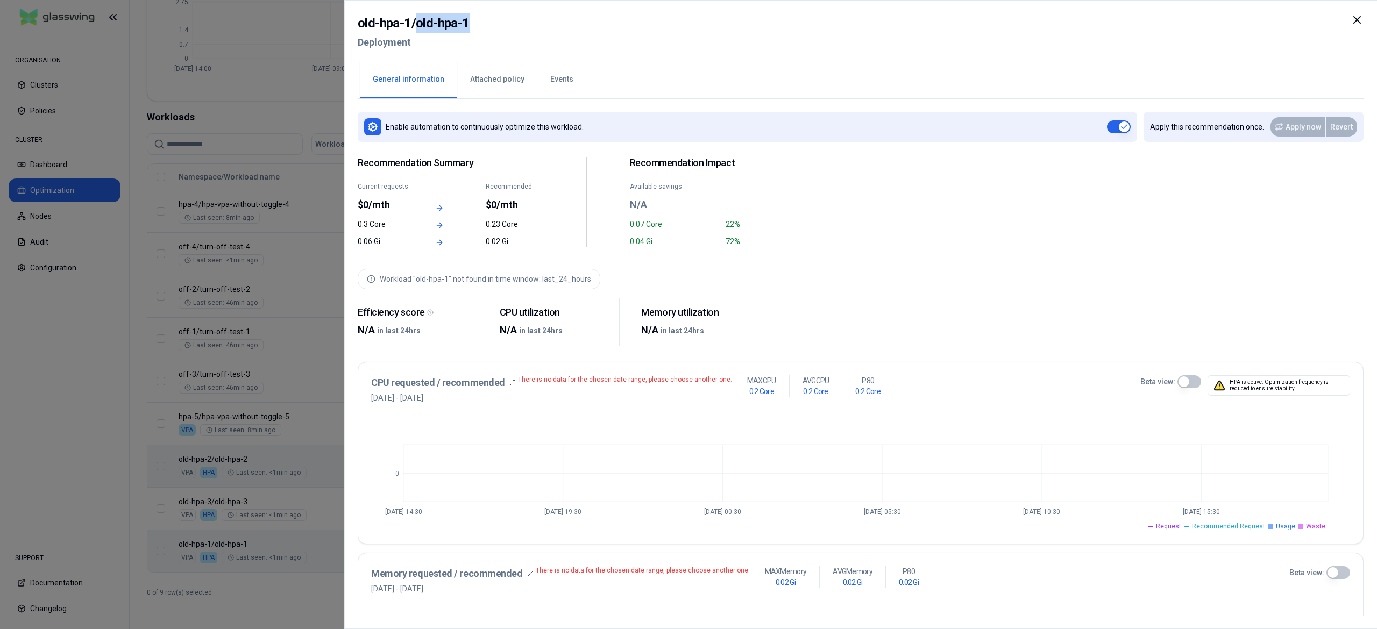
drag, startPoint x: 461, startPoint y: 26, endPoint x: 415, endPoint y: 22, distance: 46.5
click at [415, 22] on div "old-hpa-1 / old-hpa-1 Deployment" at bounding box center [861, 35] width 1006 height 45
copy h2 "old-hpa-1"
